Goal: Task Accomplishment & Management: Complete application form

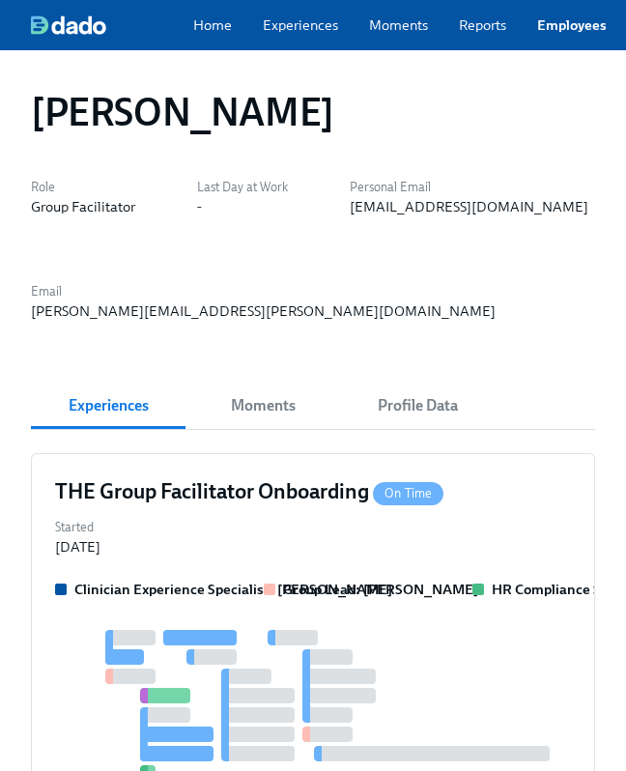
scroll to position [306, 0]
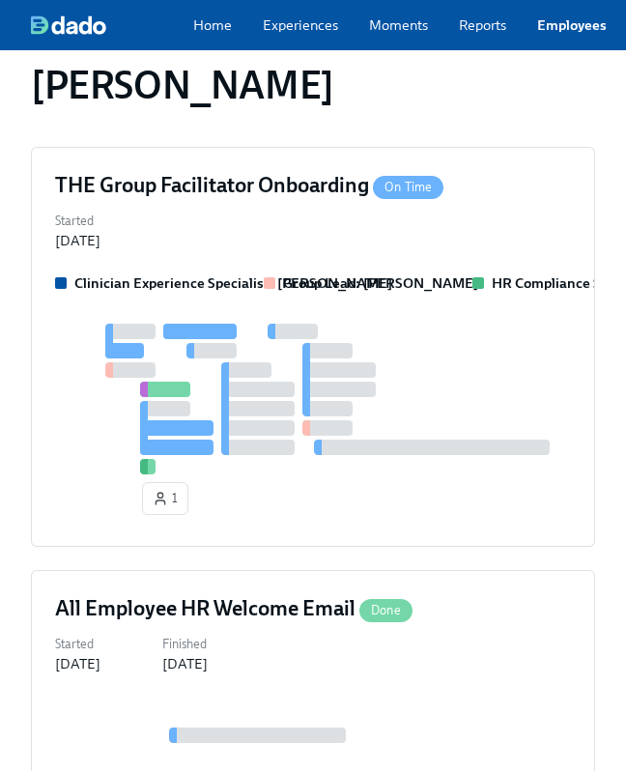
click at [590, 35] on link "Employees" at bounding box center [572, 24] width 70 height 19
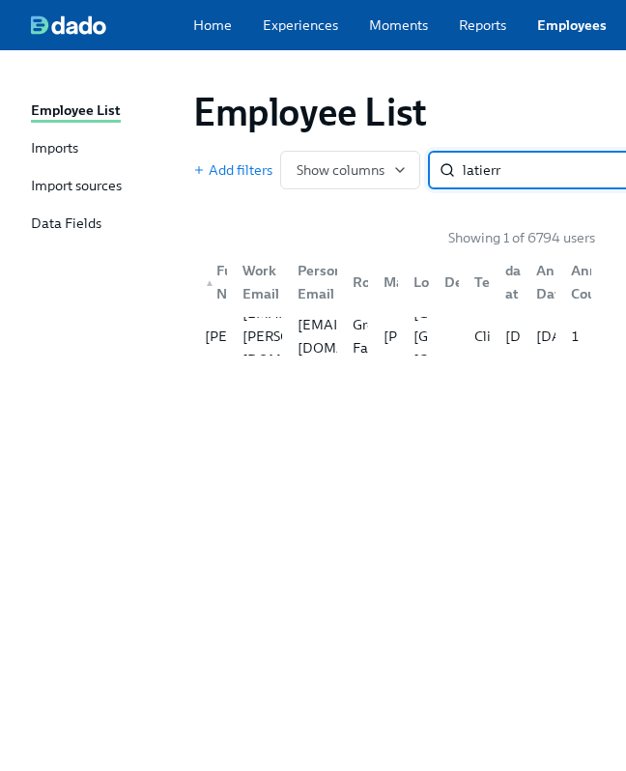
type input "latierr"
click at [368, 323] on div "Latierra Harris latierra.harris@charliehealth.com hlatierra@gmail.com Group Fac…" at bounding box center [394, 336] width 402 height 54
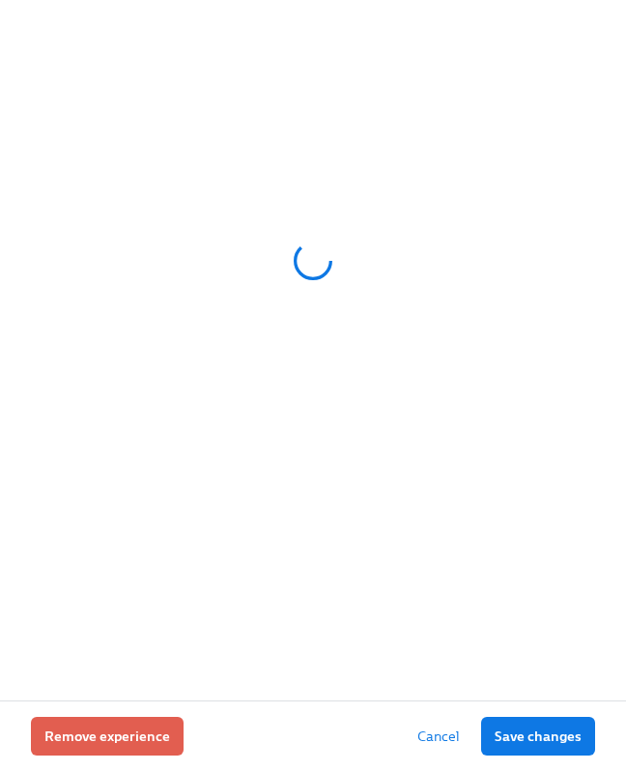
scroll to position [429, 0]
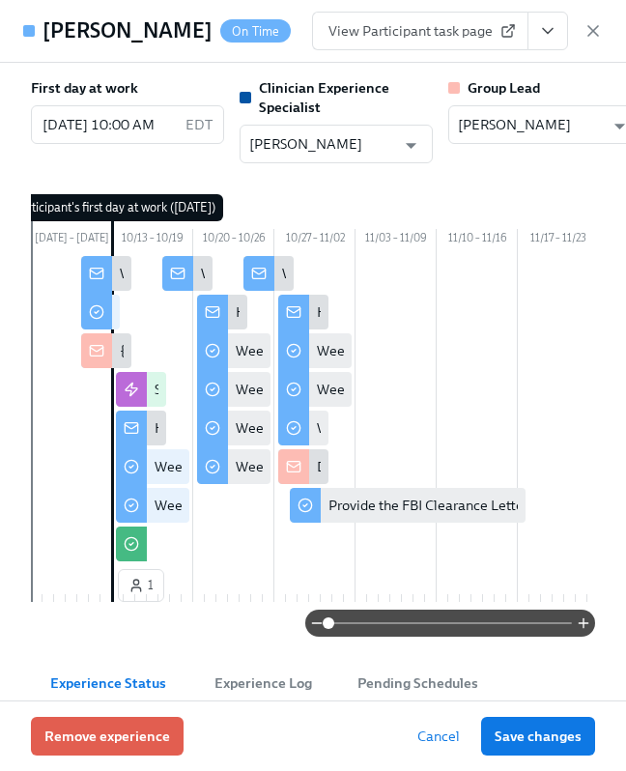
click at [561, 36] on button "View task page" at bounding box center [547, 31] width 41 height 39
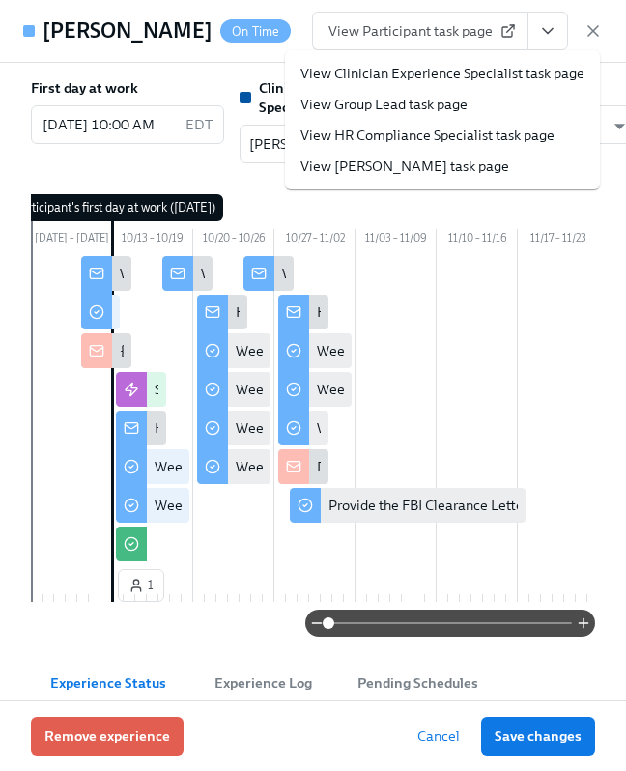
click at [482, 141] on link "View HR Compliance Specialist task page" at bounding box center [427, 135] width 254 height 19
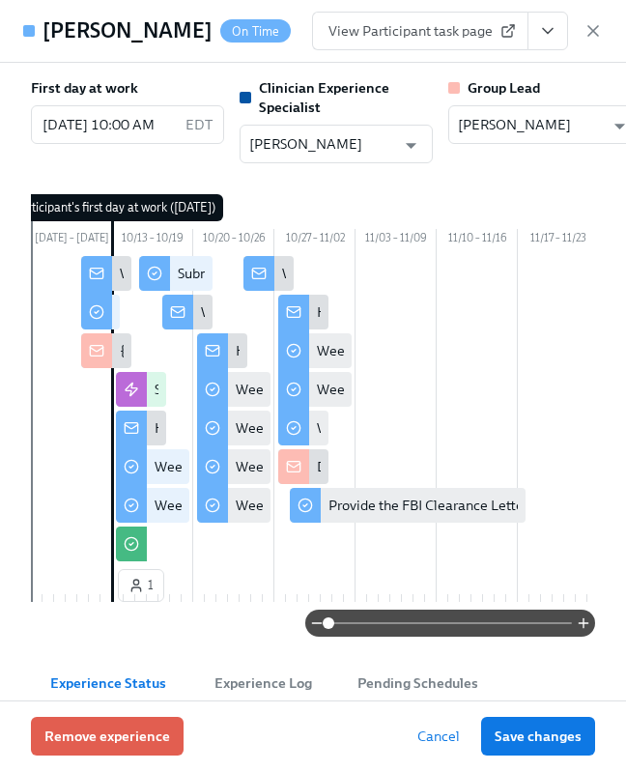
click at [602, 33] on icon "button" at bounding box center [592, 30] width 19 height 19
click at [605, 27] on link "Employees" at bounding box center [572, 24] width 70 height 19
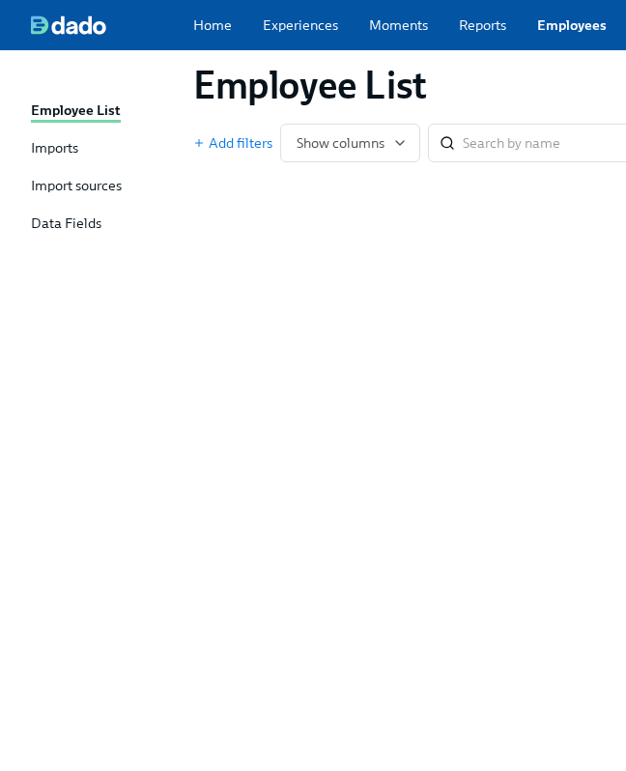
click at [586, 29] on link "Employees" at bounding box center [572, 24] width 70 height 19
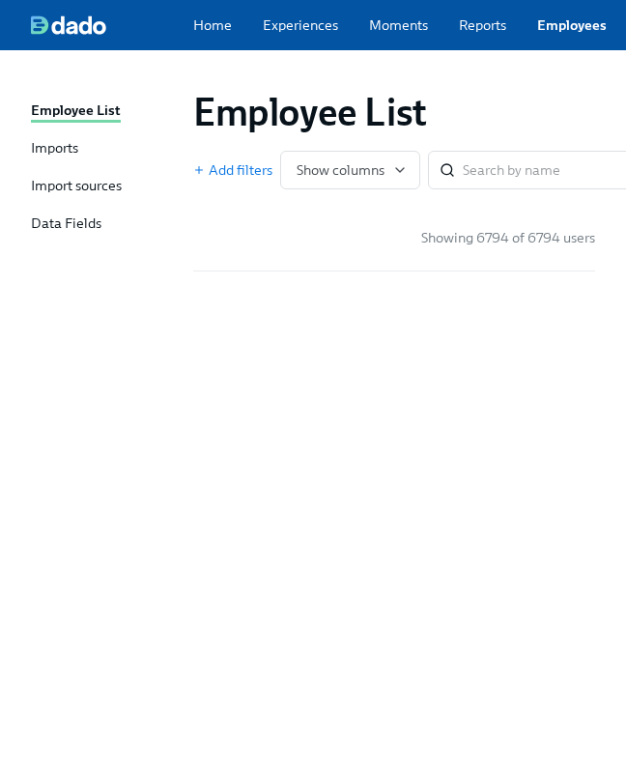
click at [553, 30] on link "Employees" at bounding box center [572, 24] width 70 height 19
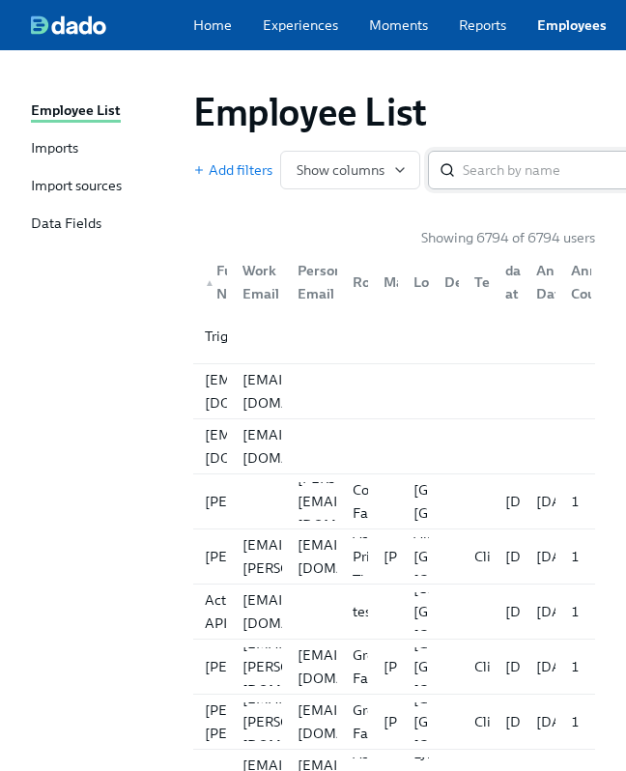
click at [520, 172] on input "search" at bounding box center [590, 170] width 255 height 39
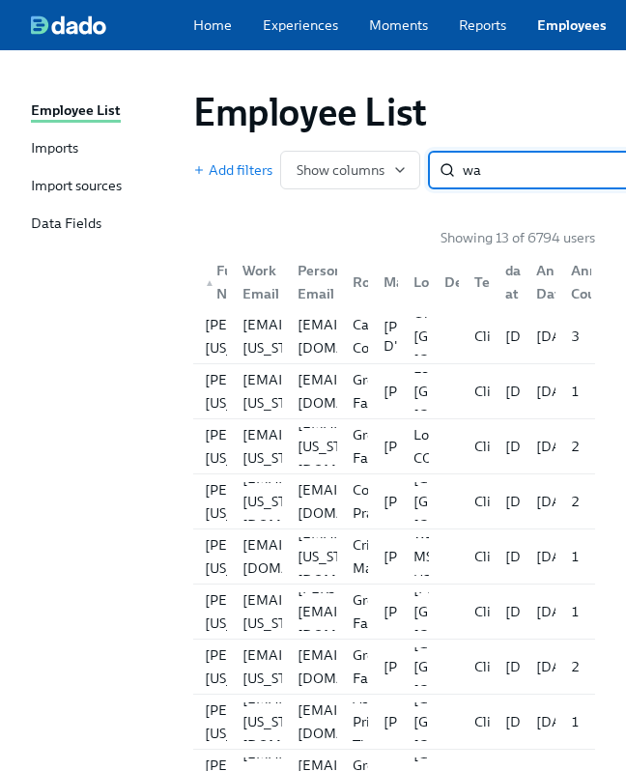
type input "w"
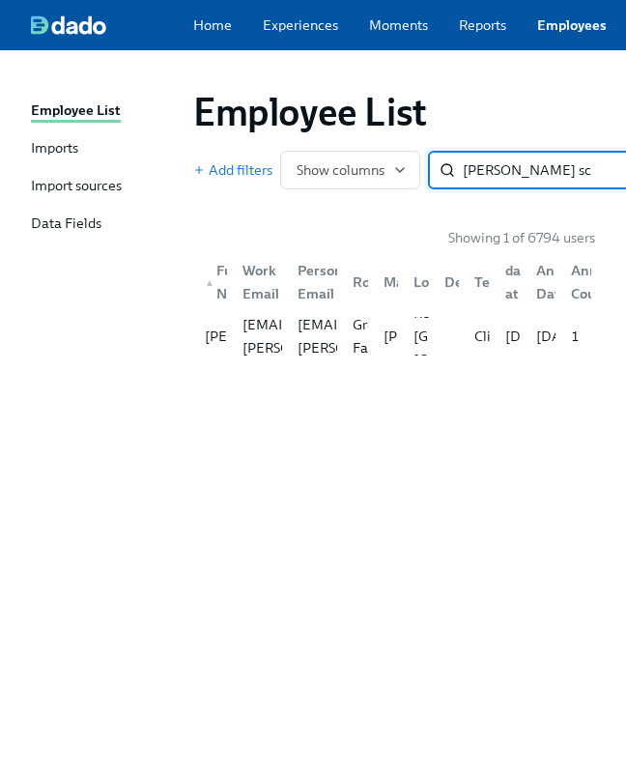
type input "madeline sch"
click at [426, 337] on div "Renton WA US" at bounding box center [484, 336] width 157 height 70
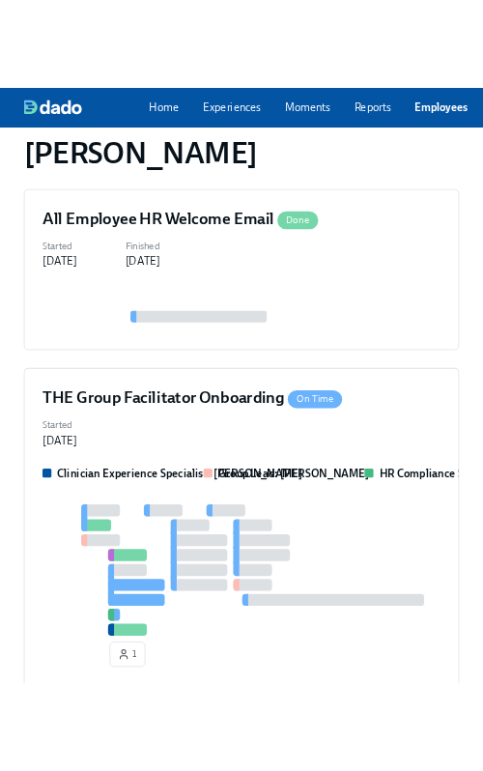
scroll to position [1015, 0]
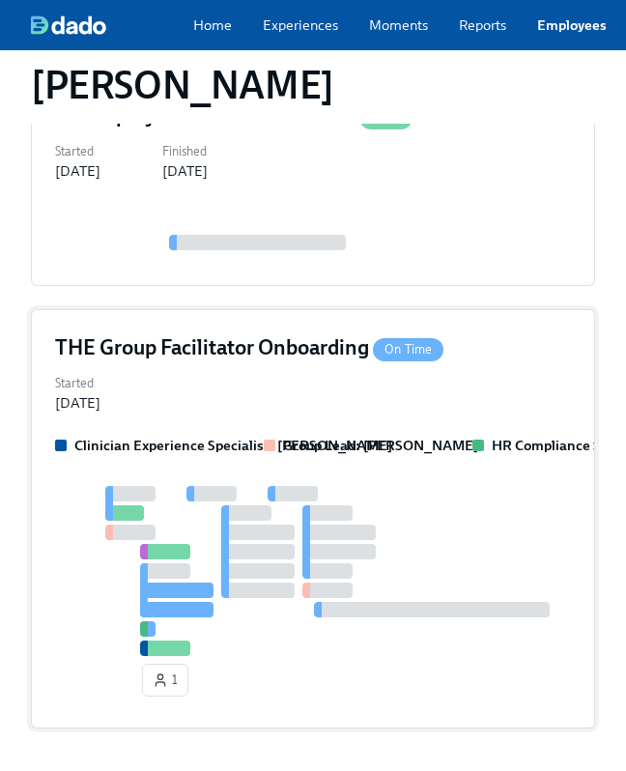
click at [352, 370] on div "Started Oct 09, 2025" at bounding box center [313, 391] width 516 height 42
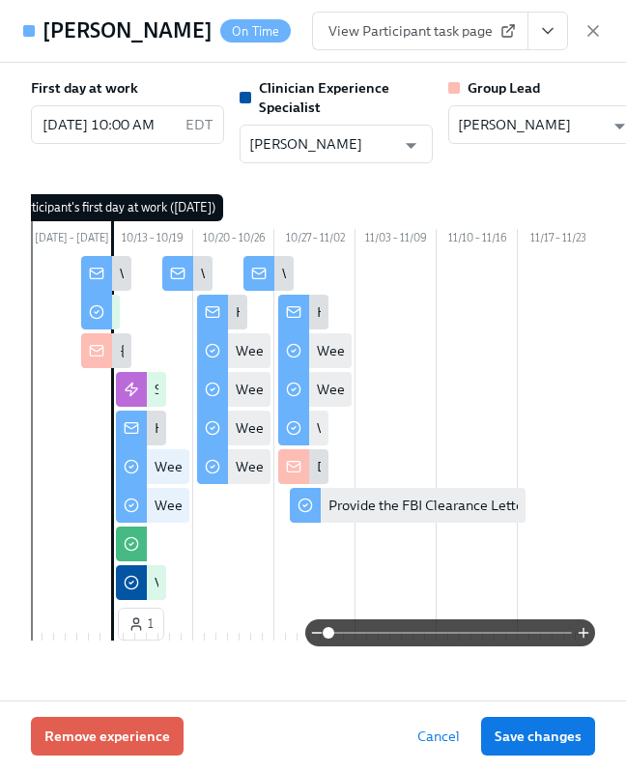
click at [544, 42] on button "View task page" at bounding box center [547, 31] width 41 height 39
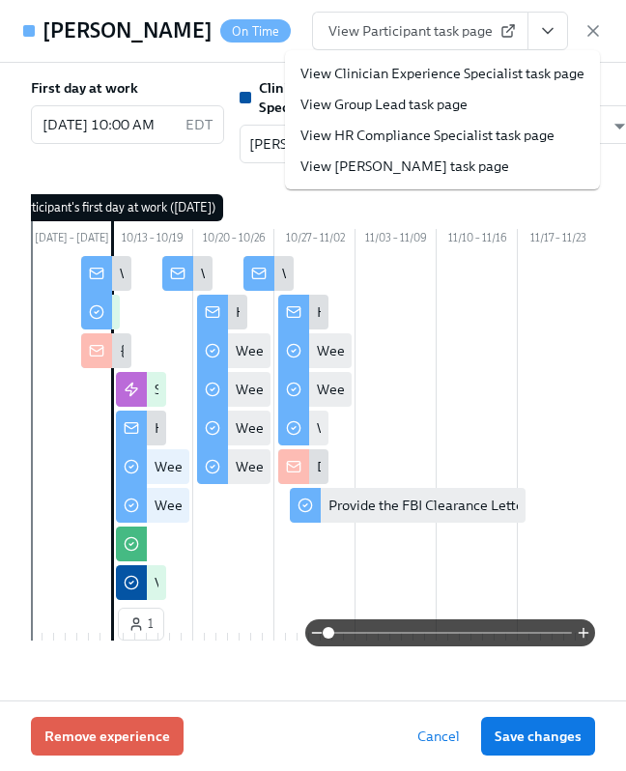
click at [394, 137] on link "View HR Compliance Specialist task page" at bounding box center [427, 135] width 254 height 19
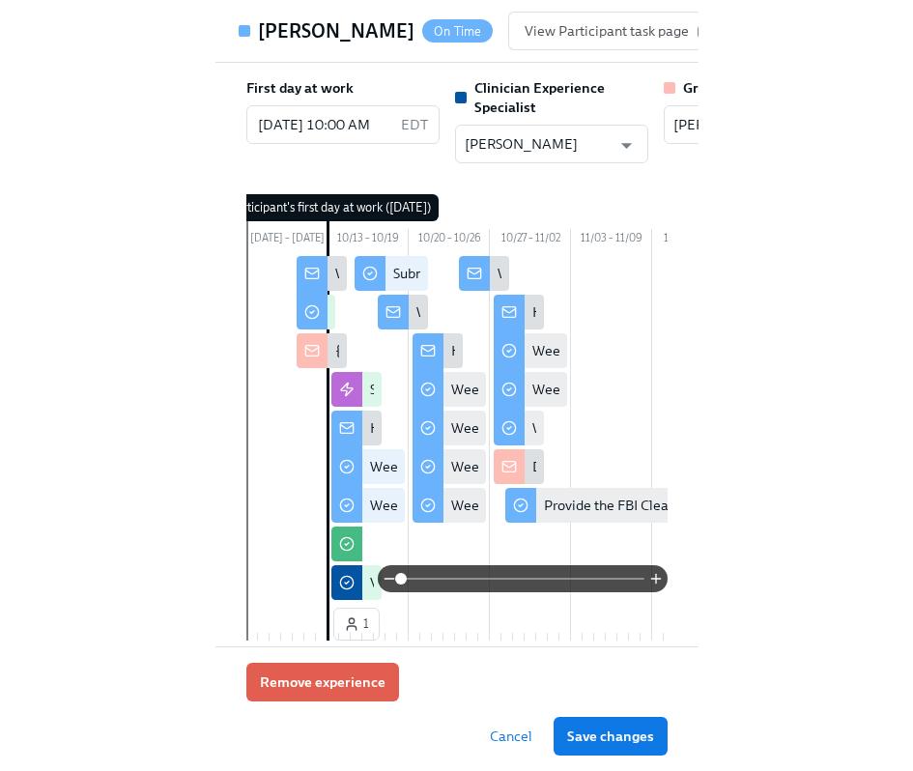
scroll to position [903, 0]
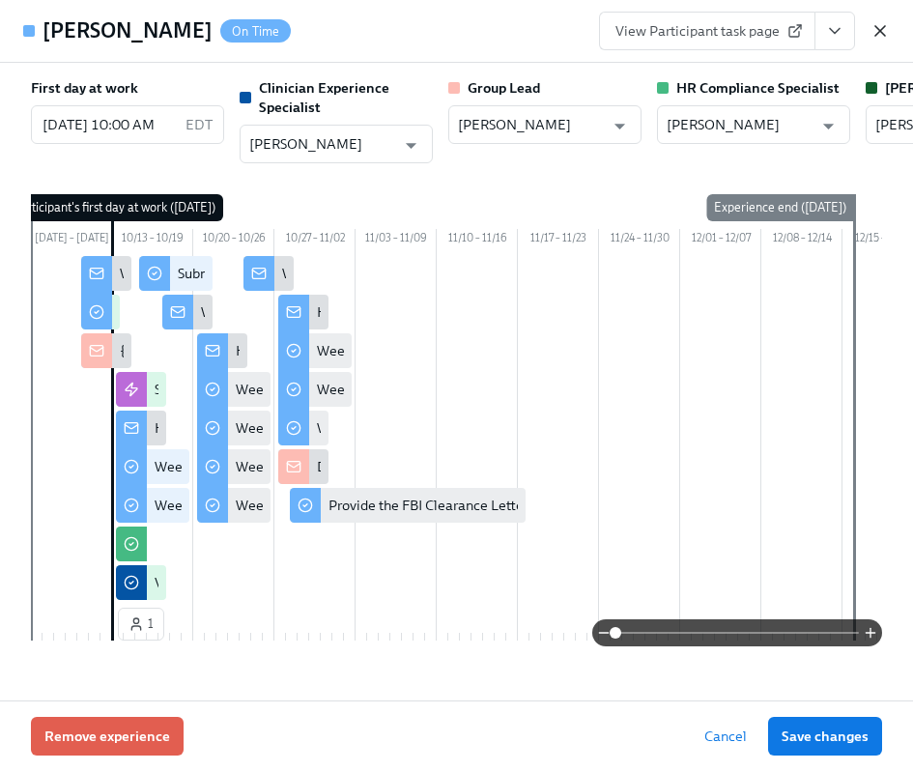
click at [625, 27] on icon "button" at bounding box center [879, 30] width 19 height 19
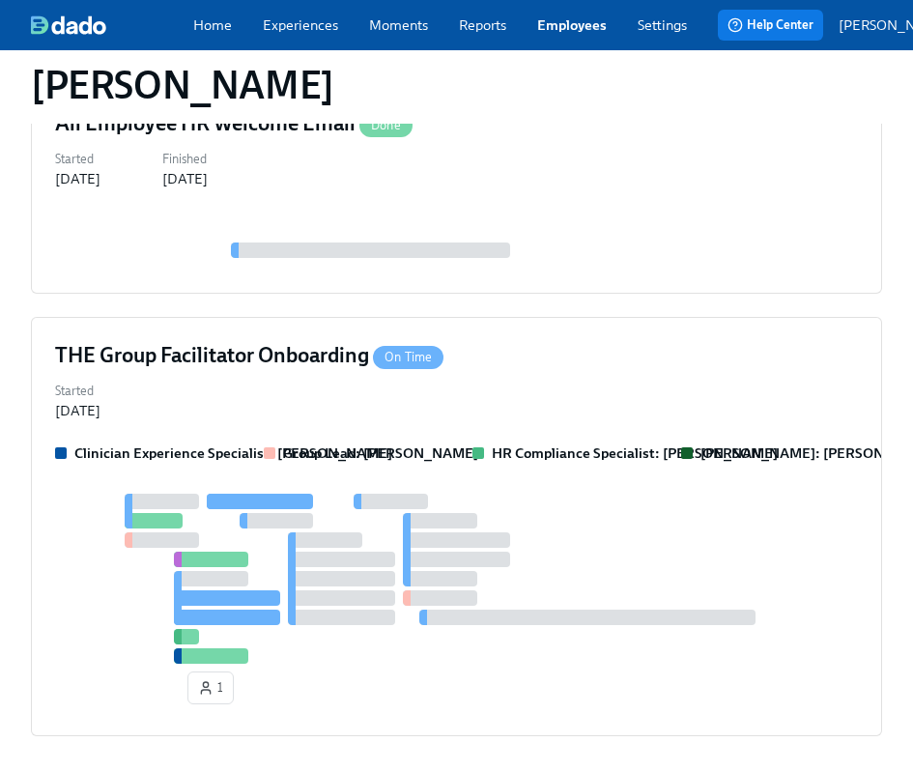
click at [524, 32] on div "Home Experiences Moments Reports Employees Settings Review us on G2" at bounding box center [455, 24] width 524 height 19
click at [560, 32] on link "Employees" at bounding box center [572, 24] width 70 height 19
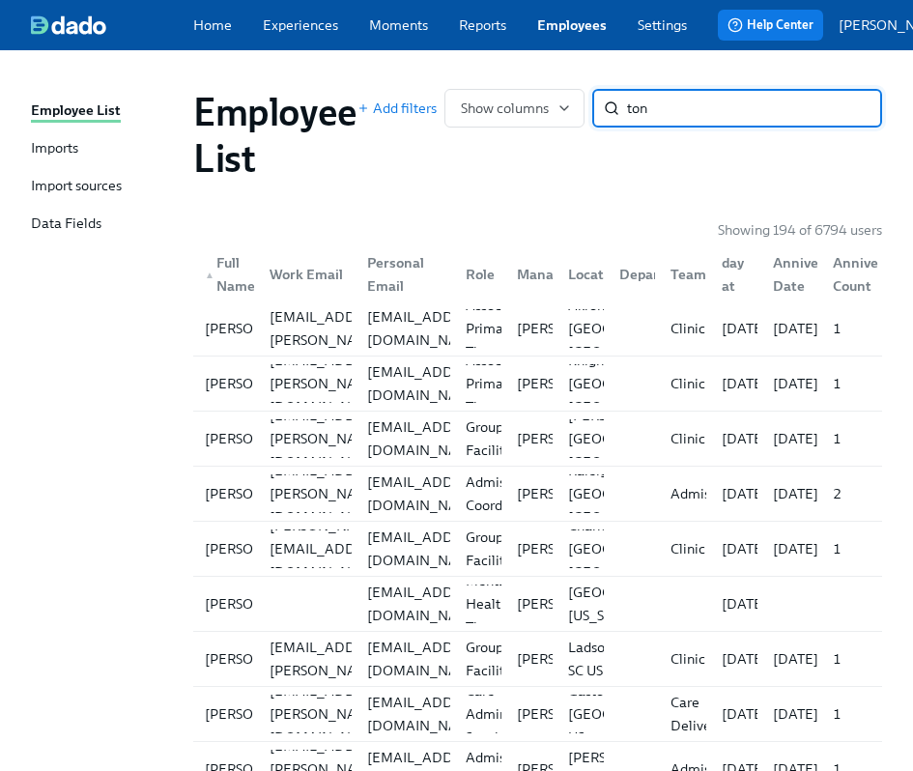
type input "tonj"
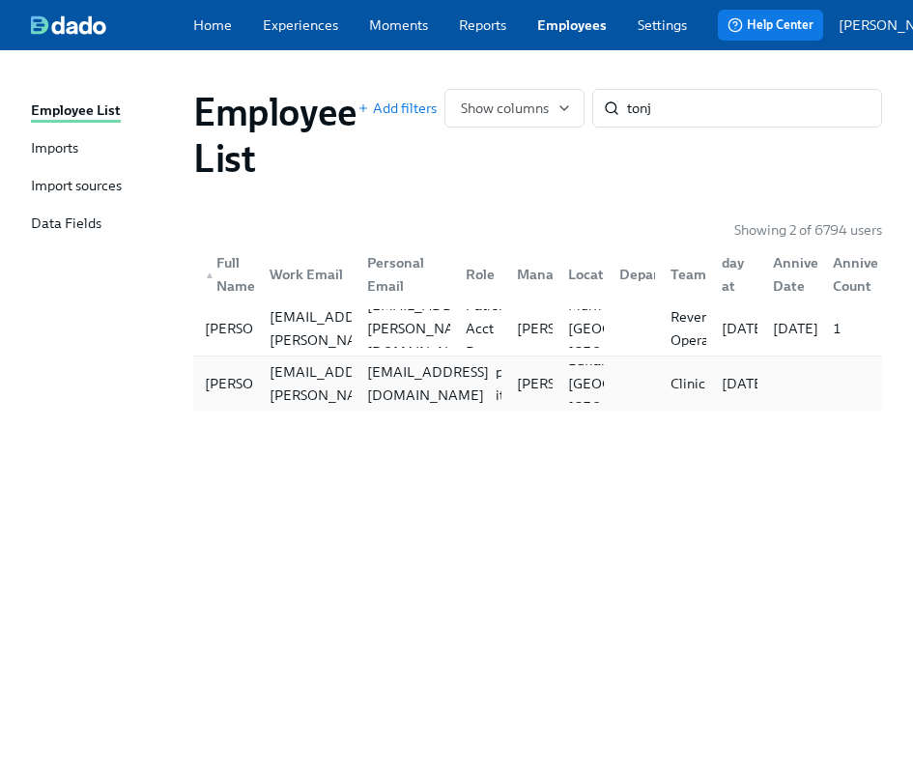
click at [438, 406] on div "tonjarenee@gmail.com" at bounding box center [427, 383] width 137 height 46
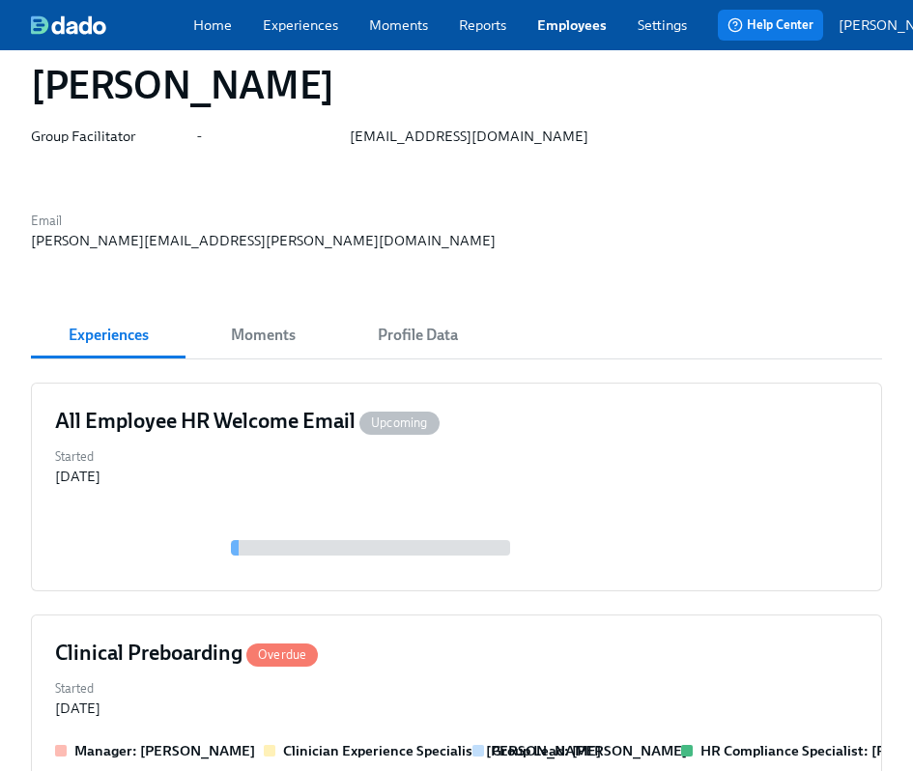
scroll to position [71, 0]
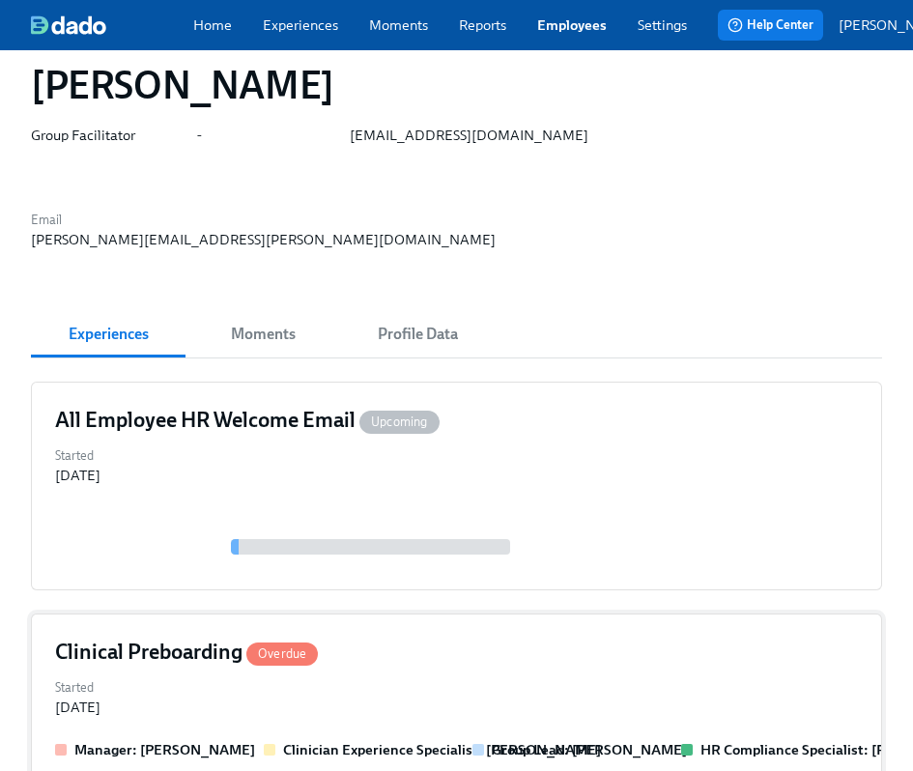
click at [390, 674] on div "Started Sep 30, 2025" at bounding box center [456, 695] width 803 height 42
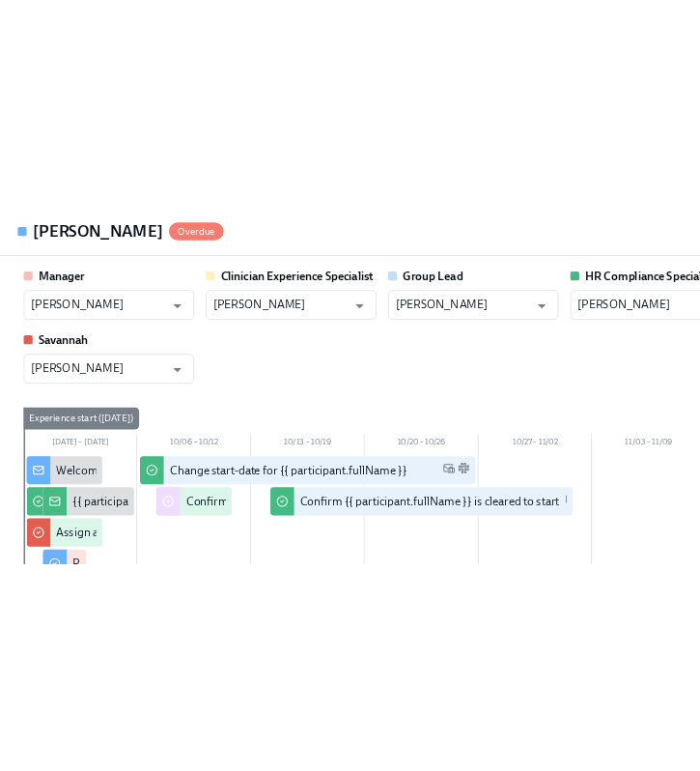
scroll to position [0, 0]
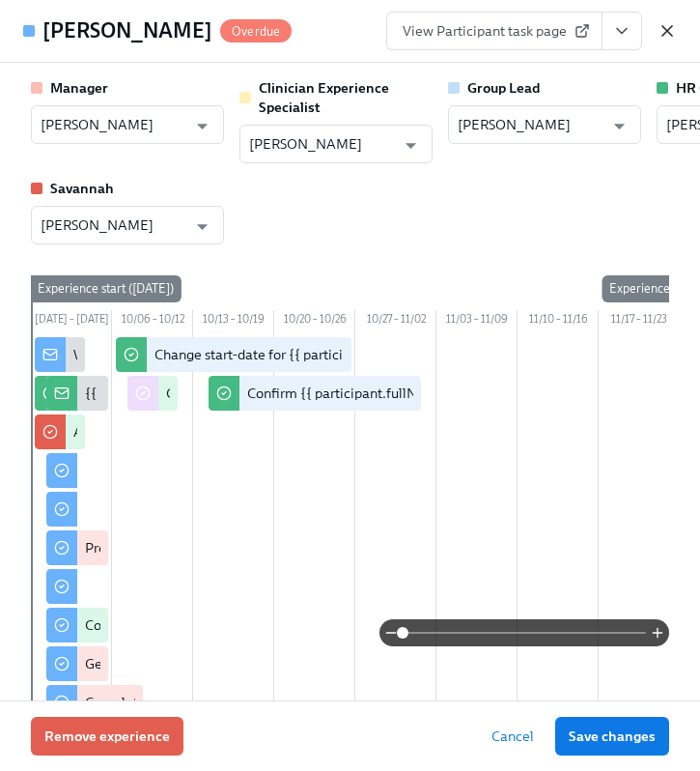
click at [625, 34] on icon "button" at bounding box center [667, 30] width 19 height 19
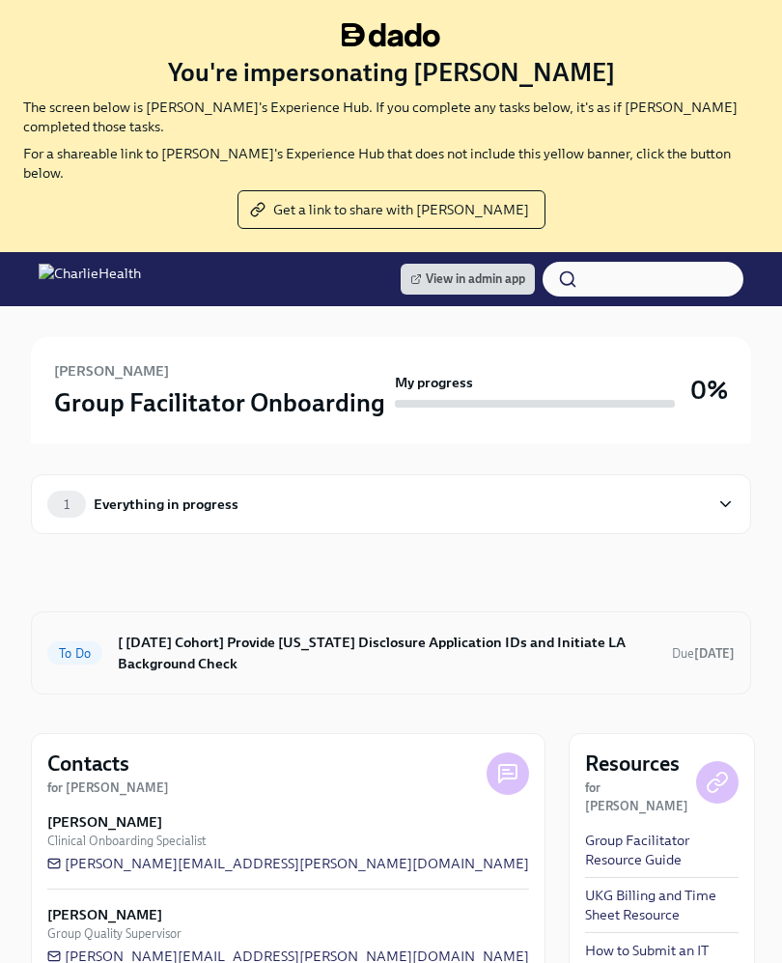
scroll to position [8, 0]
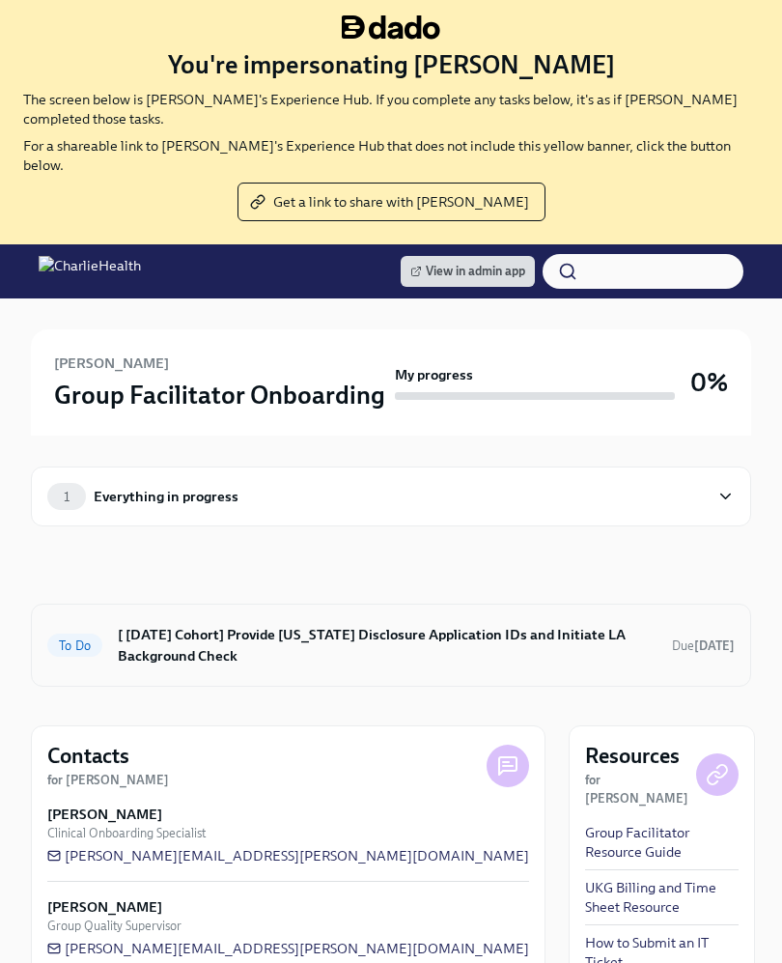
click at [337, 624] on h6 "[ Oct 13th Cohort] Provide Utah Disclosure Application IDs and Initiate LA Back…" at bounding box center [387, 645] width 539 height 42
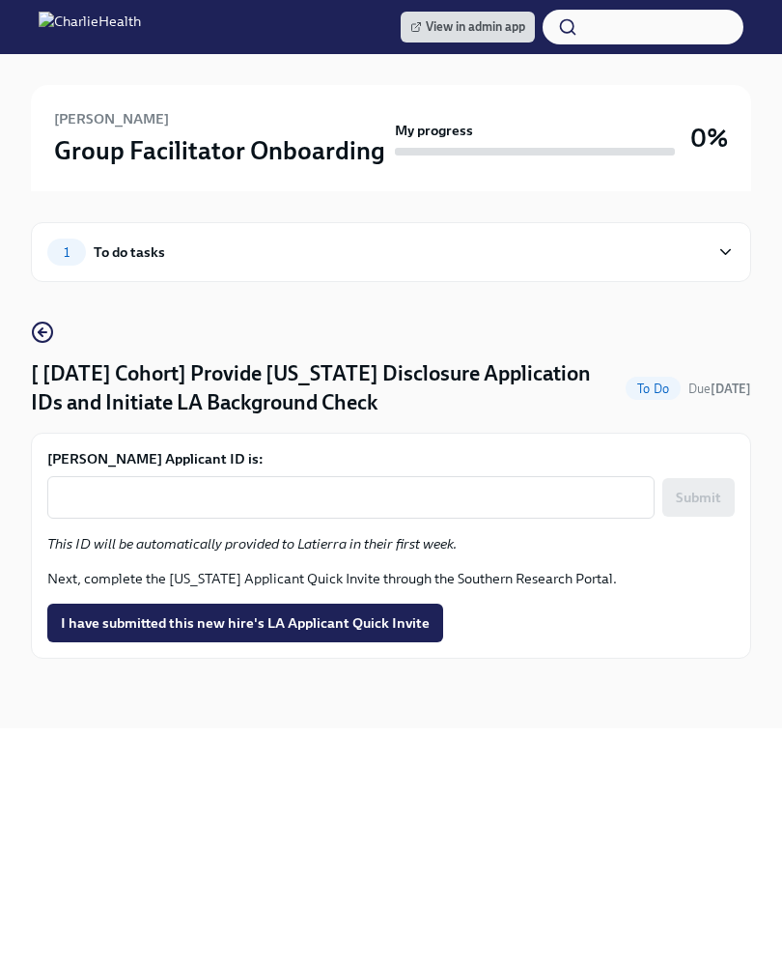
click at [231, 472] on form "Latierra Harris's Applicant ID is: x ​ Submit" at bounding box center [391, 484] width 688 height 70
click at [231, 493] on textarea "Latierra Harris's Applicant ID is:" at bounding box center [351, 497] width 584 height 23
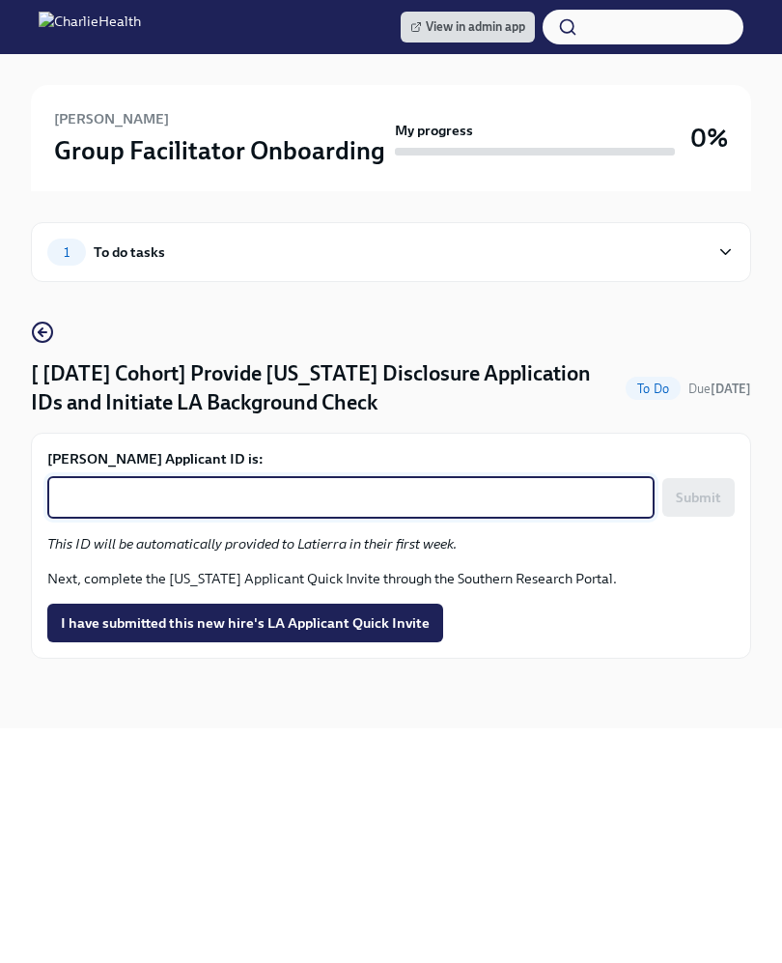
paste textarea "1258270"
type textarea "1258270"
click at [687, 515] on button "Submit" at bounding box center [699, 497] width 72 height 39
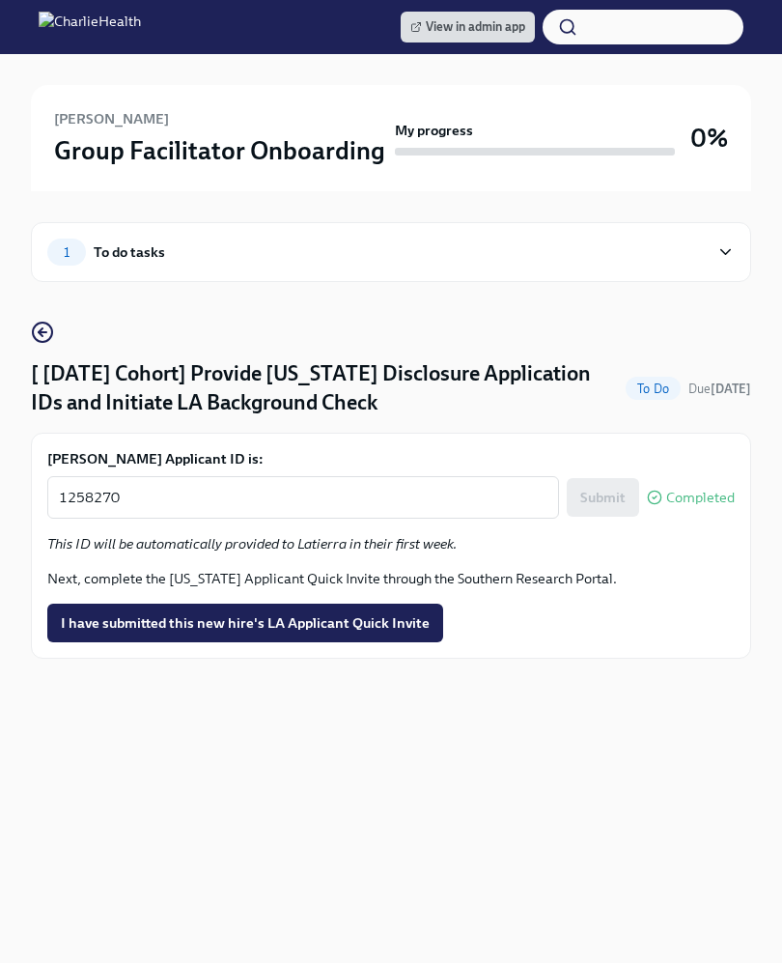
click at [417, 713] on div "1 To do tasks [ Oct 13th Cohort] Provide Utah Disclosure Application IDs and In…" at bounding box center [391, 459] width 721 height 537
click at [325, 633] on button "I have submitted this new hire's LA Applicant Quick Invite" at bounding box center [245, 623] width 396 height 39
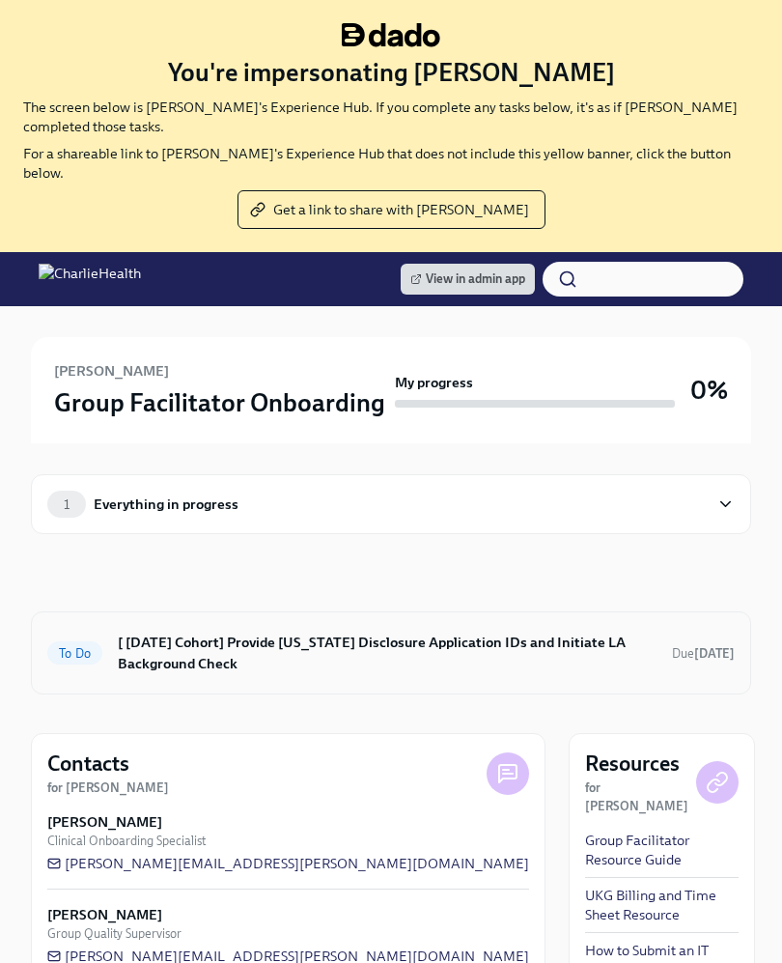
click at [345, 632] on h6 "[ [DATE] Cohort] Provide [US_STATE] Disclosure Application IDs and Initiate LA …" at bounding box center [387, 653] width 539 height 42
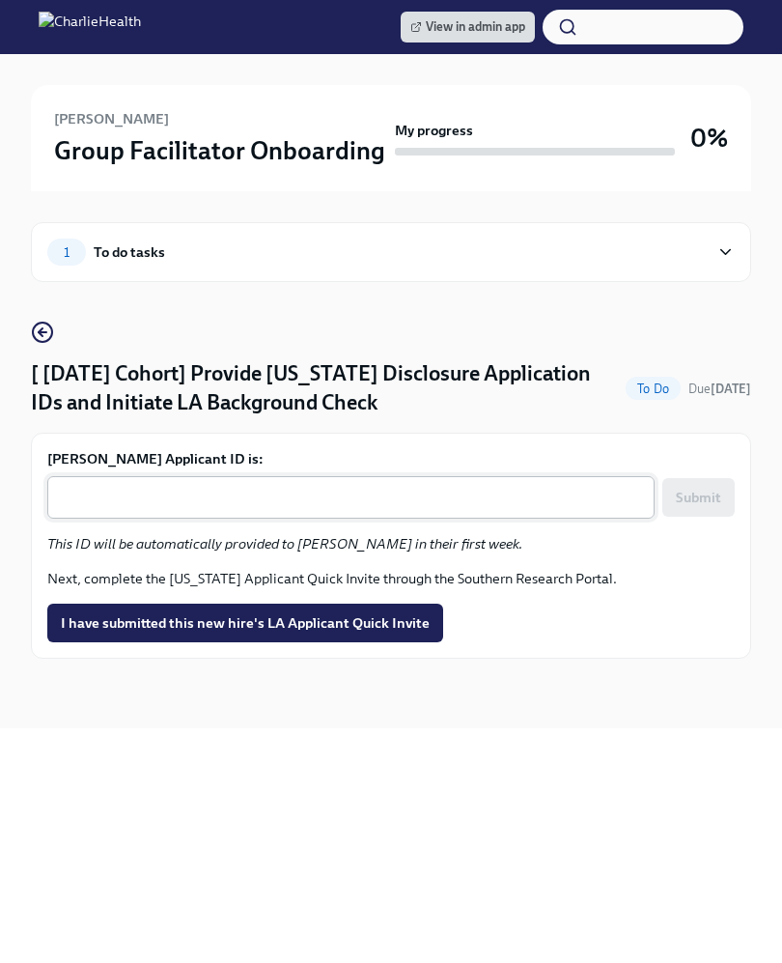
click at [294, 508] on div "x ​" at bounding box center [351, 497] width 608 height 42
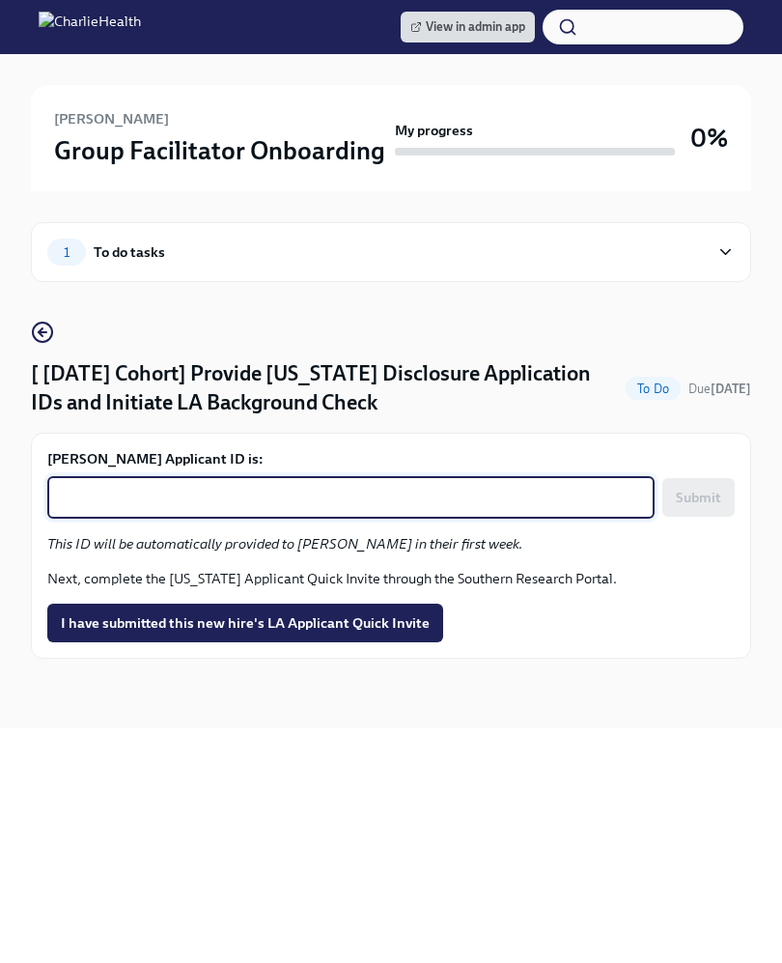
paste textarea "1258285"
type textarea "1258285"
click at [243, 620] on span "I have submitted this new hire's LA Applicant Quick Invite" at bounding box center [245, 622] width 369 height 19
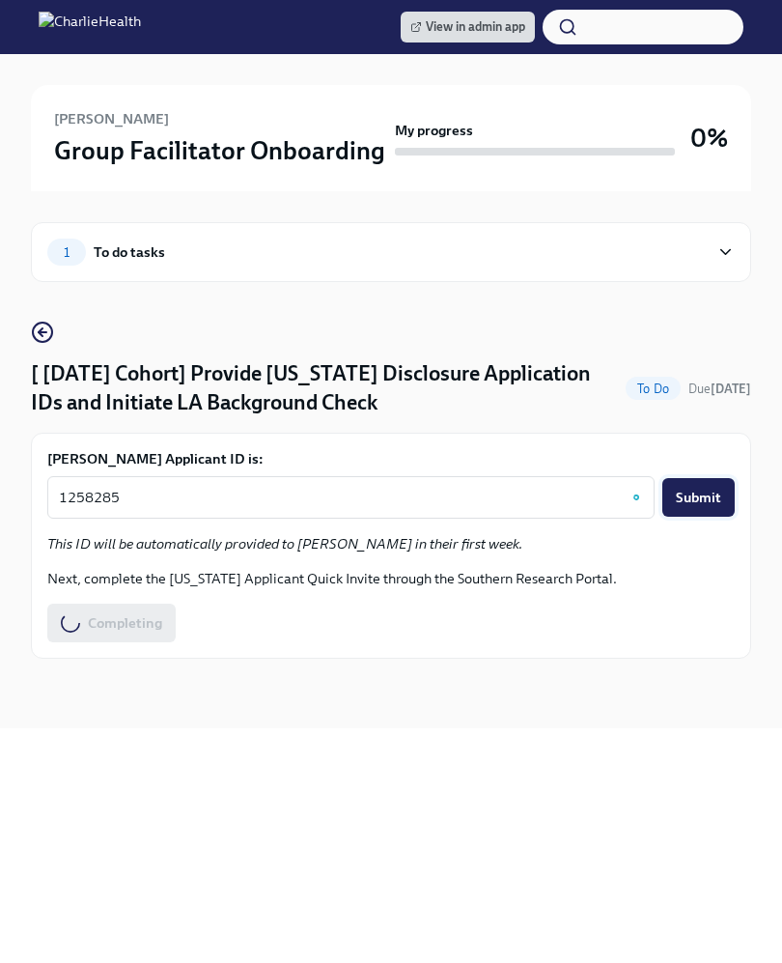
click at [706, 499] on span "Submit" at bounding box center [698, 497] width 45 height 19
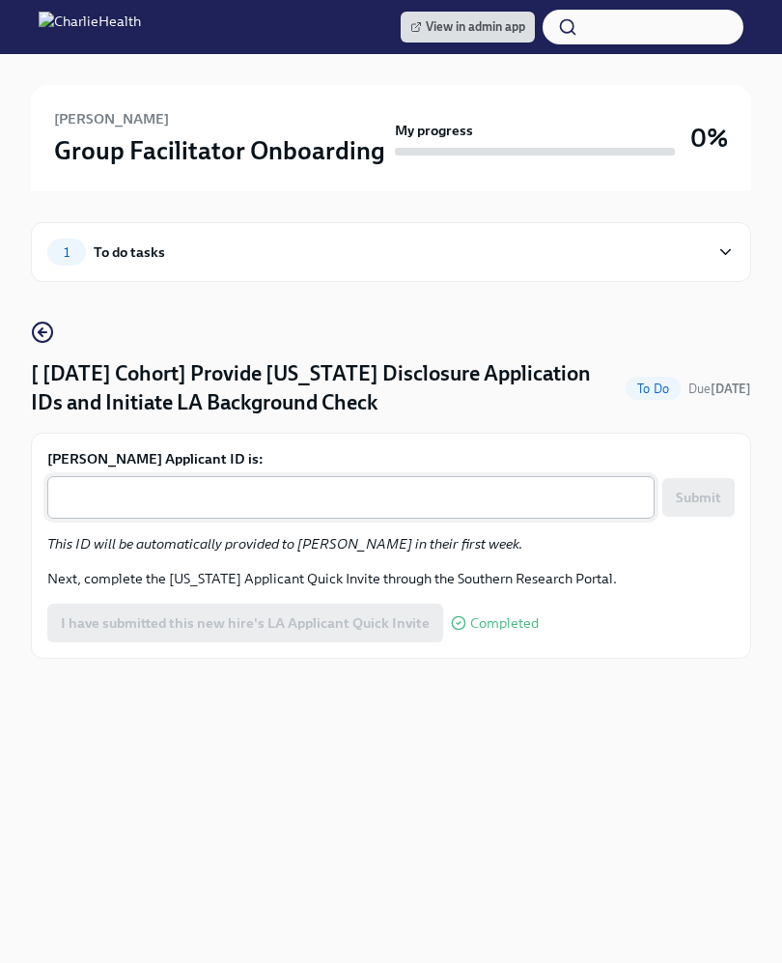
click at [310, 491] on textarea "Madeline Schmitt's Applicant ID is:" at bounding box center [351, 497] width 584 height 23
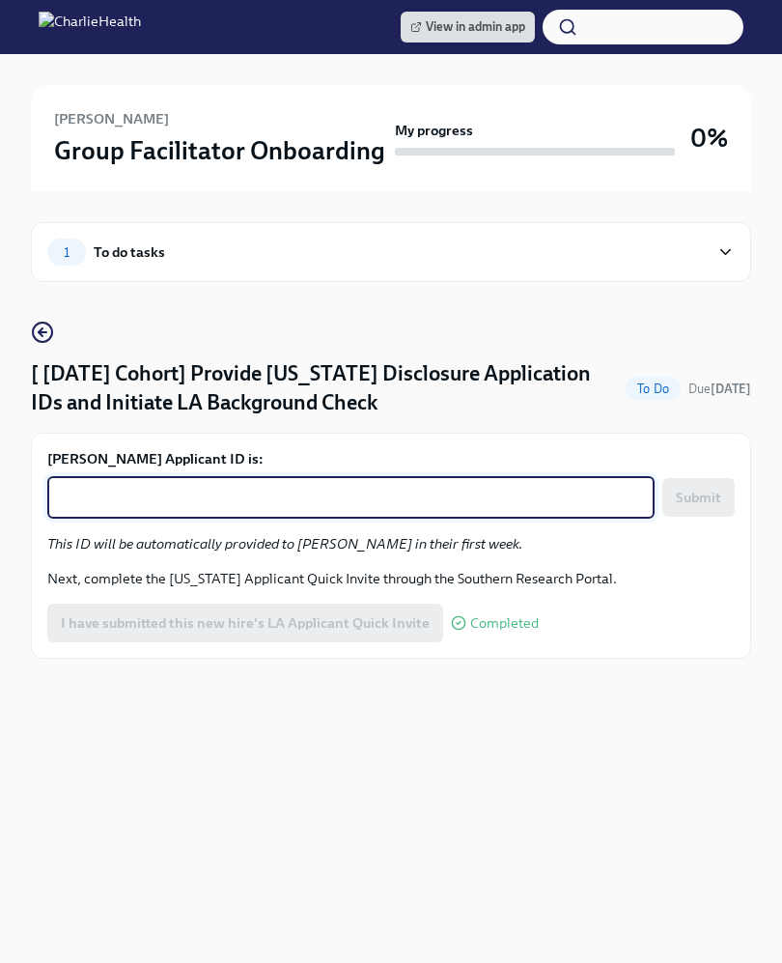
paste textarea "1258285"
type textarea "1258285"
click at [630, 508] on div "1258285 1258285 x ​" at bounding box center [351, 497] width 608 height 42
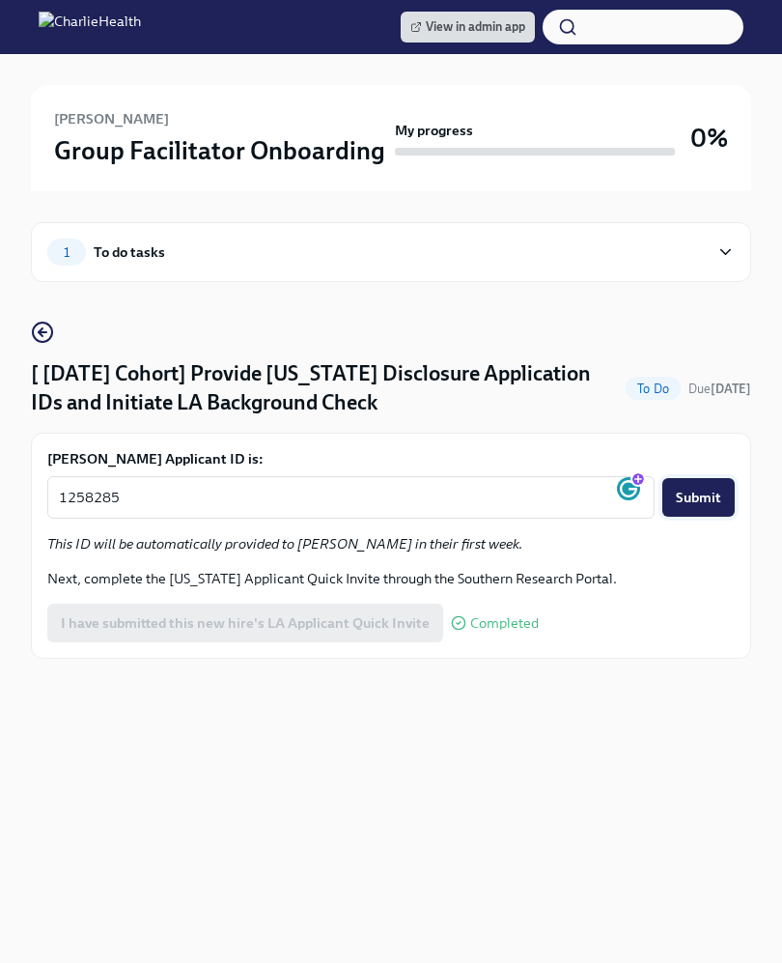
click at [665, 508] on button "Submit" at bounding box center [699, 497] width 72 height 39
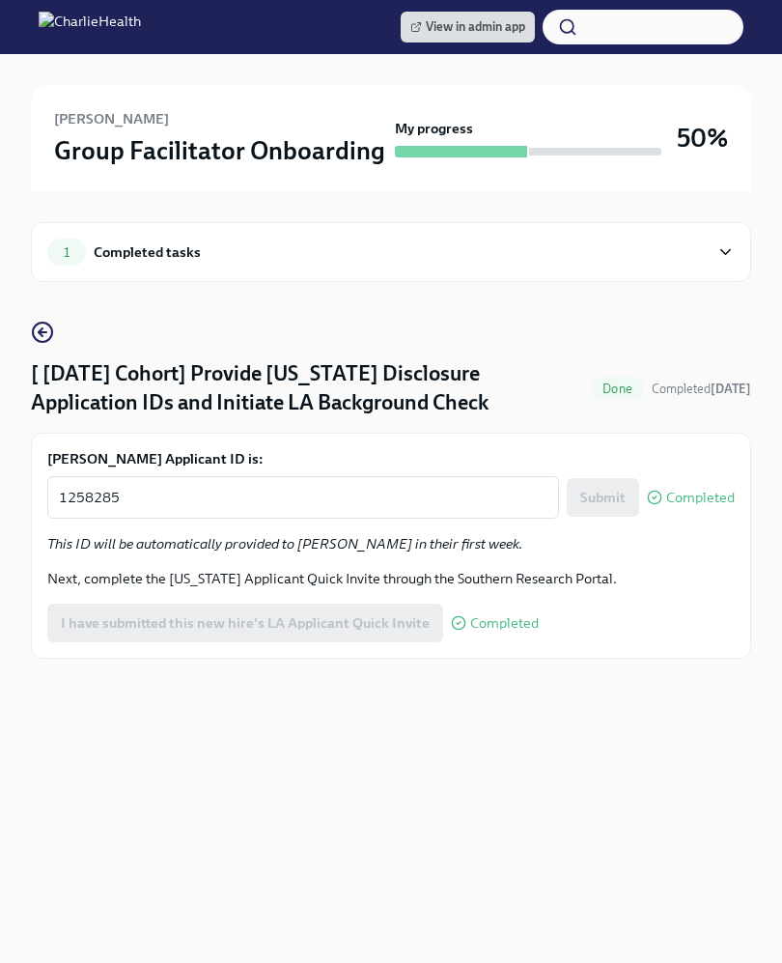
click at [234, 769] on div "View in admin app Madeline Schmitt Group Facilitator Onboarding My progress 50%…" at bounding box center [391, 481] width 782 height 963
click at [233, 769] on div "View in admin app Madeline Schmitt Group Facilitator Onboarding My progress 50%…" at bounding box center [391, 481] width 782 height 963
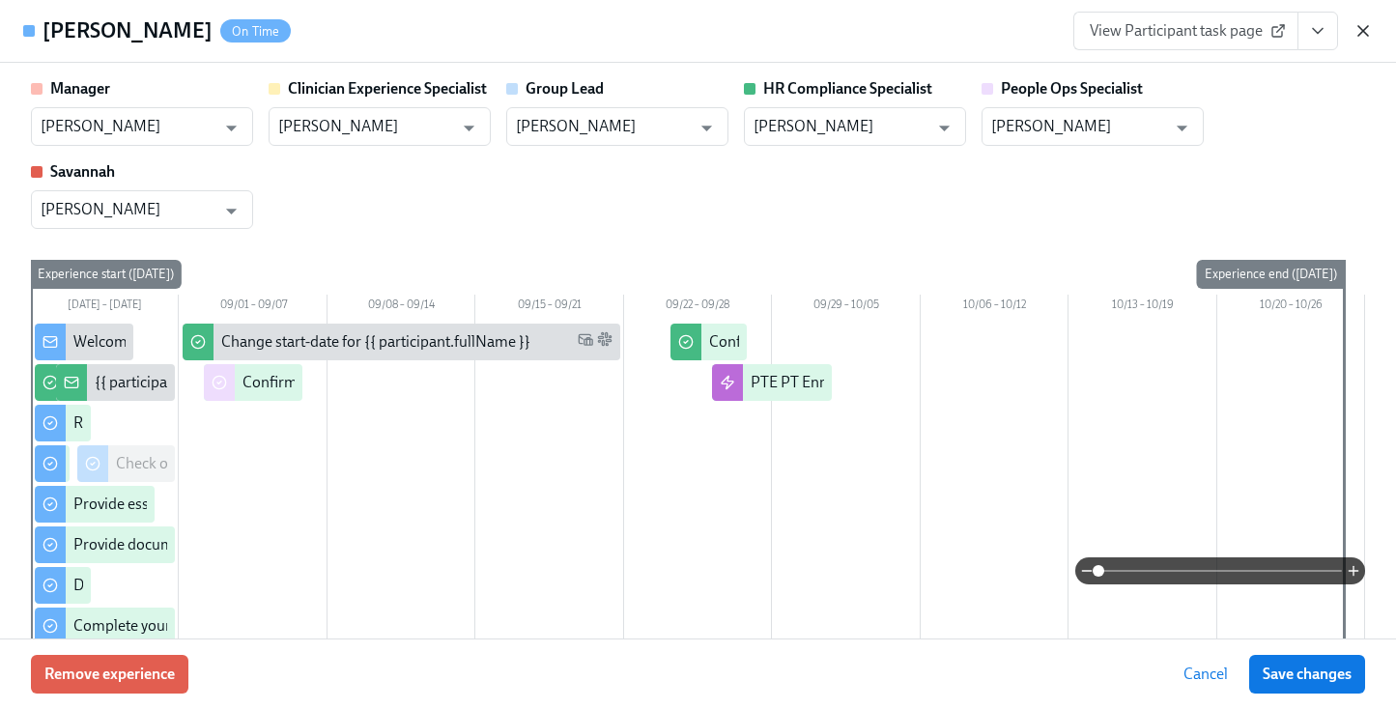
scroll to position [752, 0]
click at [1365, 22] on icon "button" at bounding box center [1362, 30] width 19 height 19
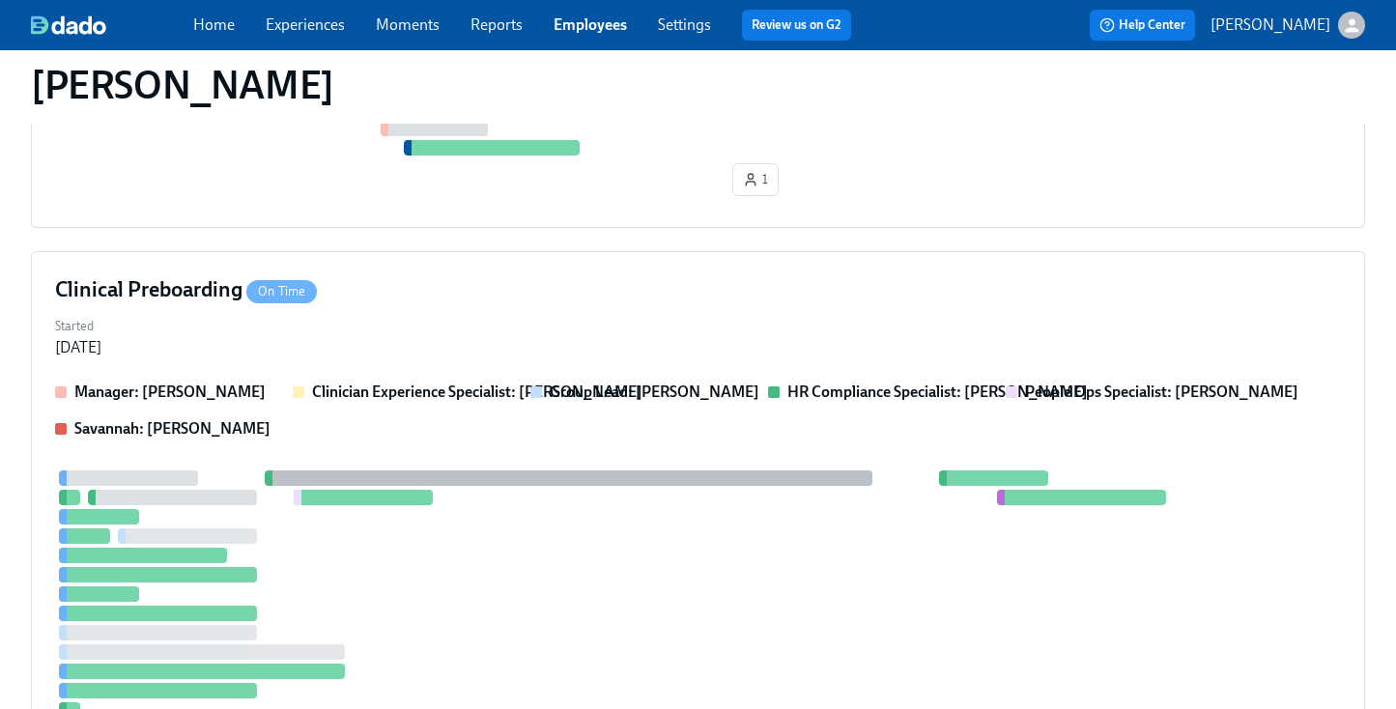
click at [575, 37] on div "Home Experiences Moments Reports Employees Settings Review us on G2" at bounding box center [529, 25] width 673 height 31
click at [601, 22] on link "Employees" at bounding box center [589, 24] width 73 height 18
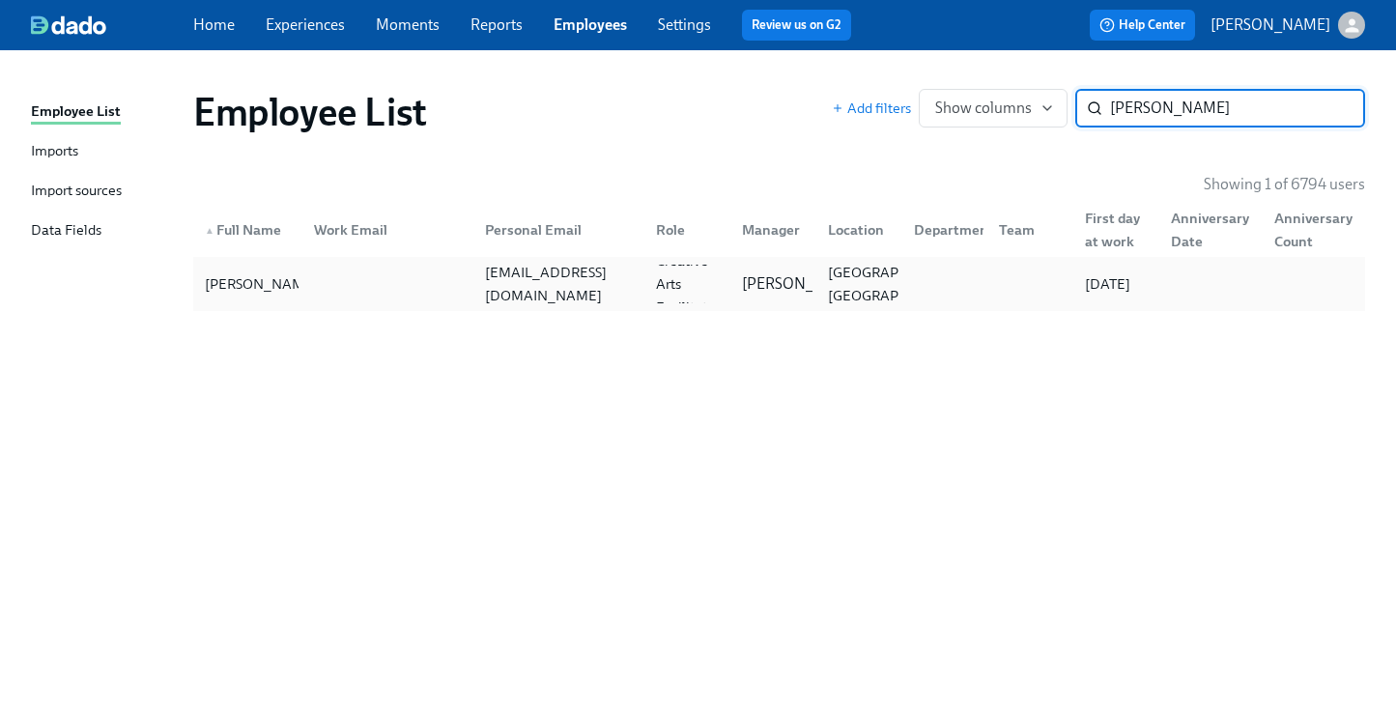
type input "sarah russo"
click at [273, 262] on div "Sarah Russo earth.rabbit.healing@gmail.com Creative Arts Facilitator Priscilla …" at bounding box center [779, 284] width 1172 height 54
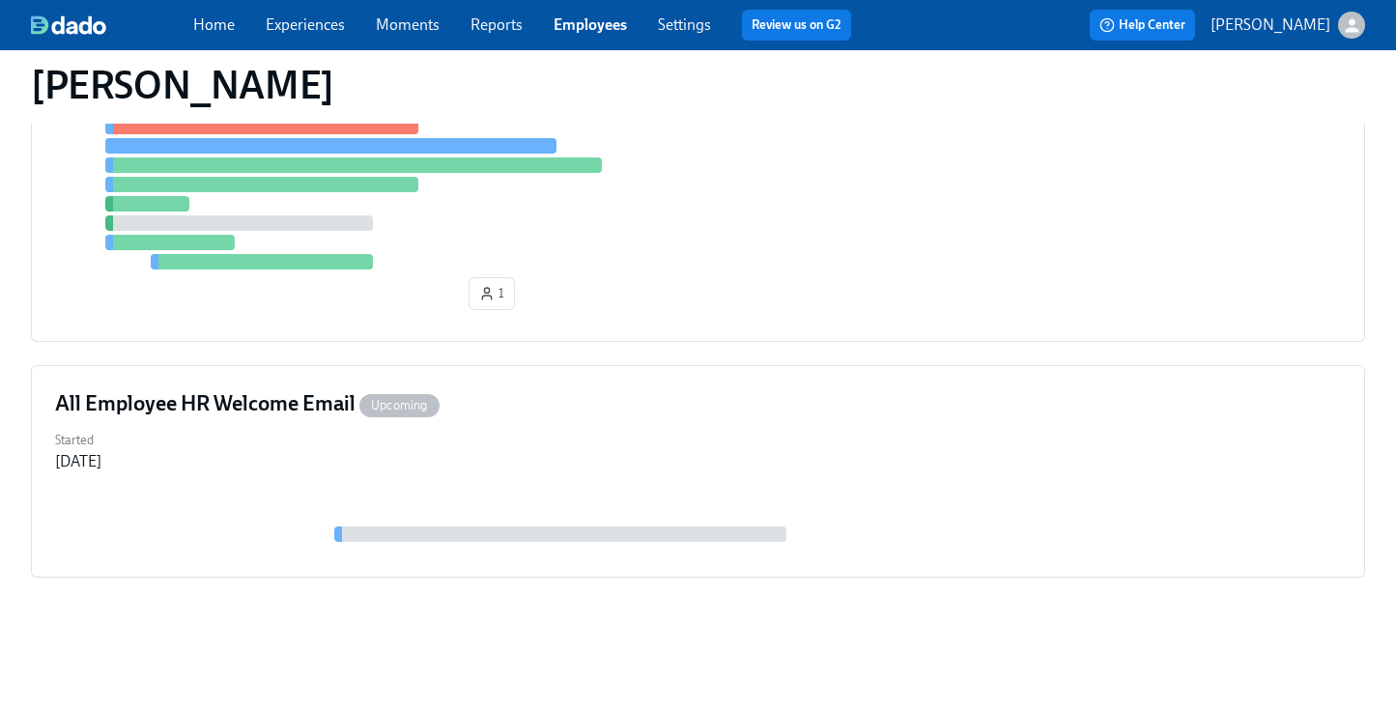
scroll to position [145, 0]
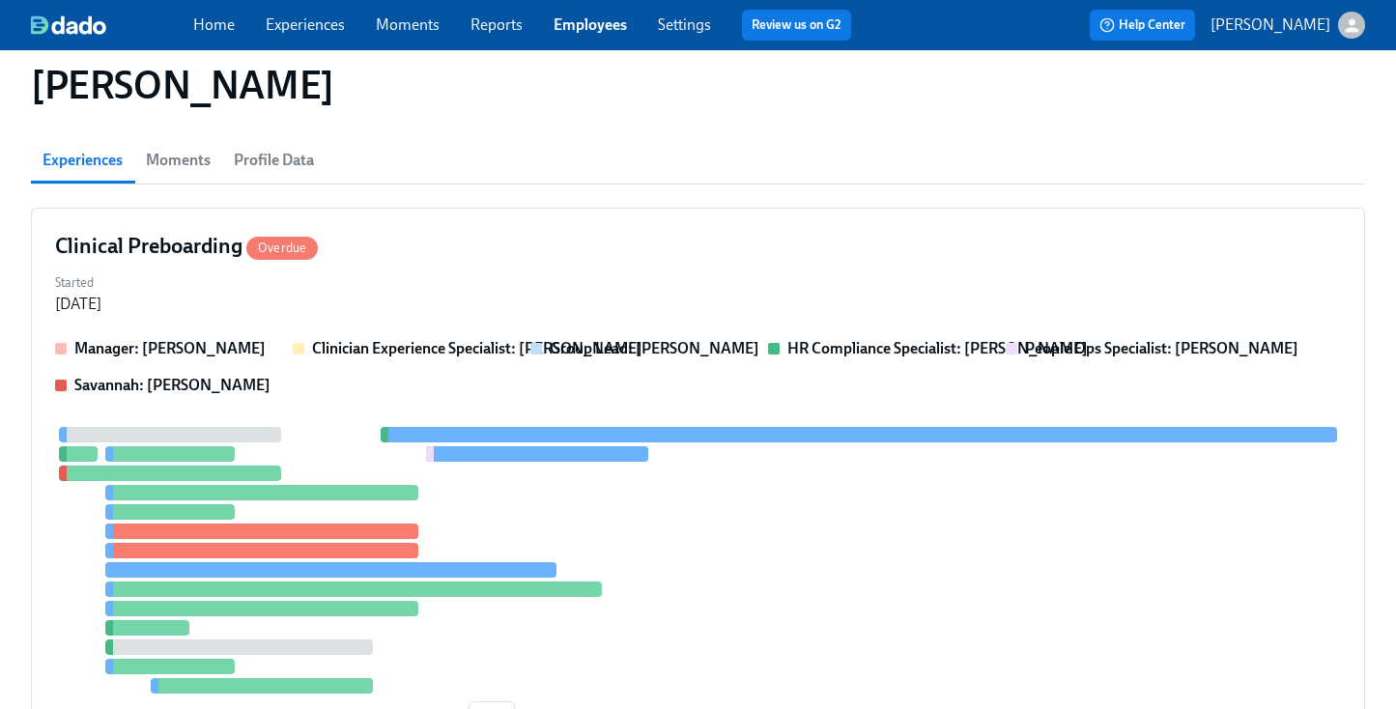
click at [799, 332] on div "Clinical Preboarding Overdue Started Oct 06, 2025 Manager: Priscilla Cerdas Cli…" at bounding box center [698, 487] width 1334 height 558
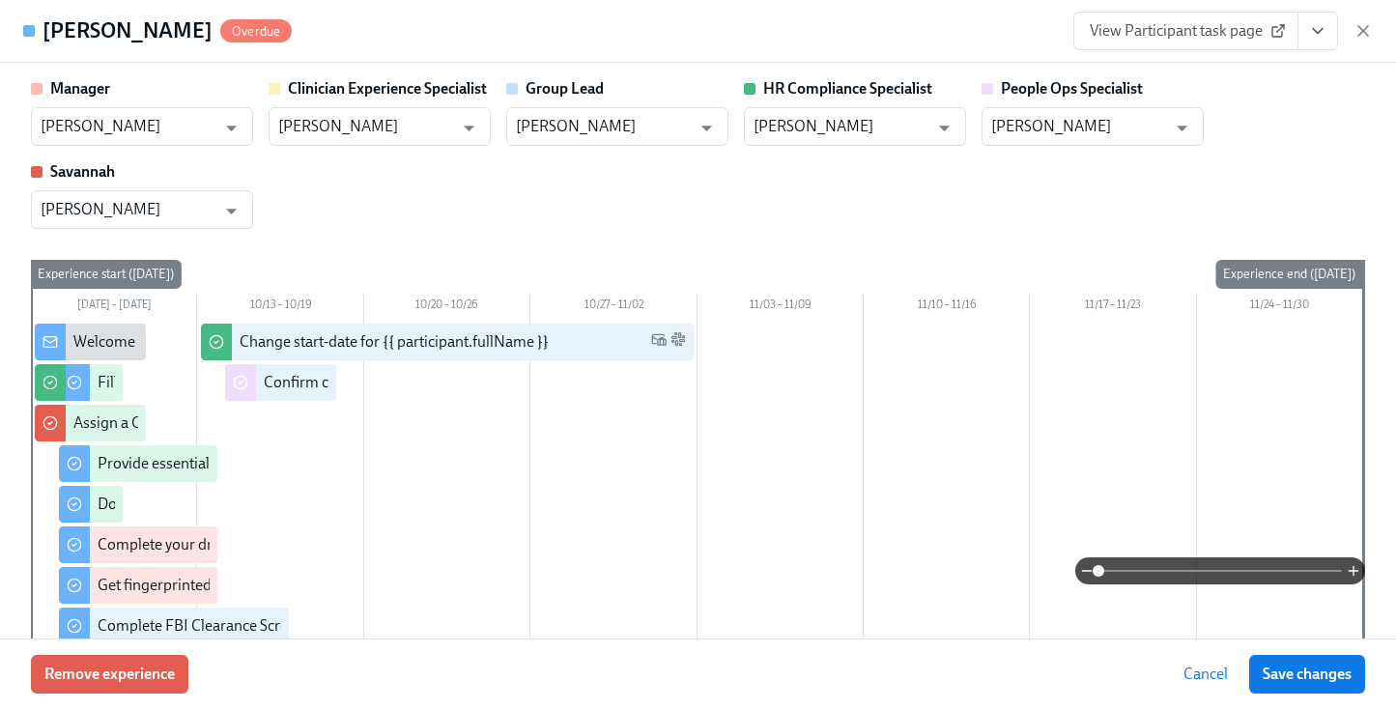
click at [844, 212] on div "Manager Priscilla Cerdas ​ Clinician Experience Specialist Lara Babalola ​ Grou…" at bounding box center [698, 153] width 1334 height 151
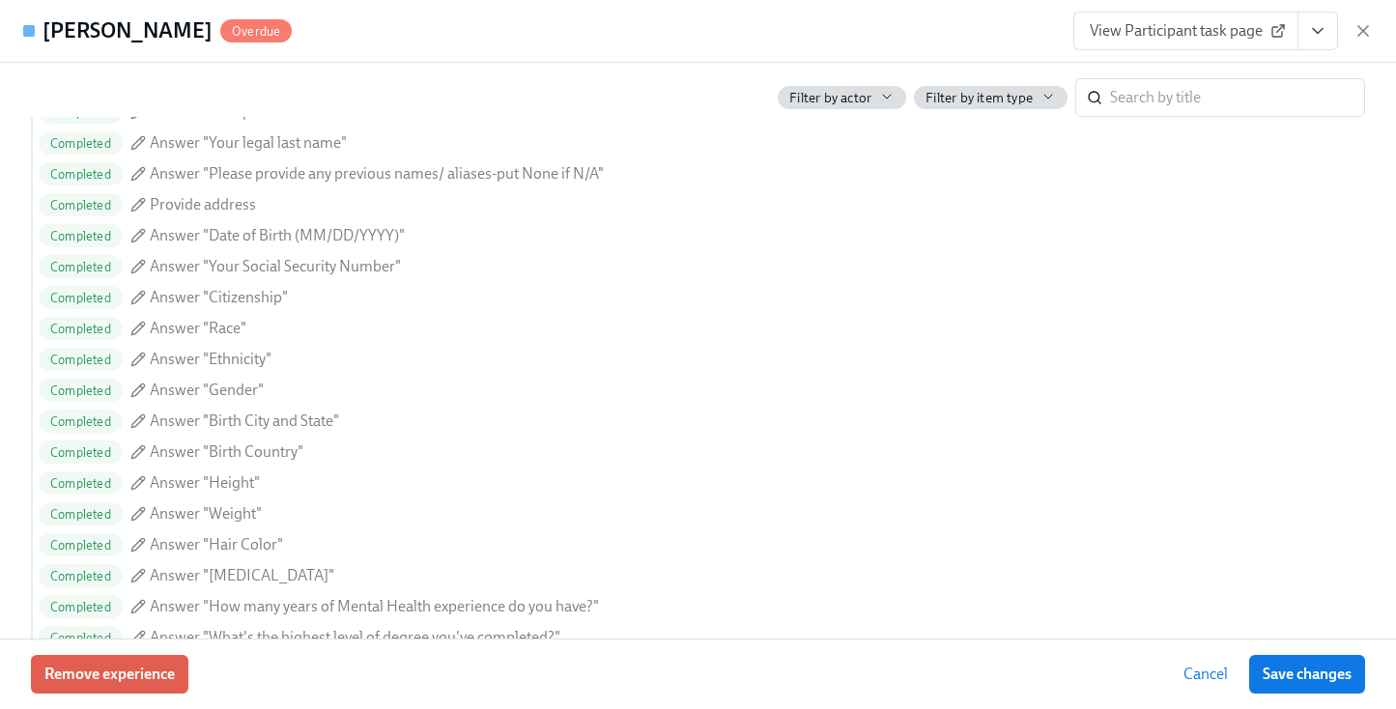
scroll to position [1442, 0]
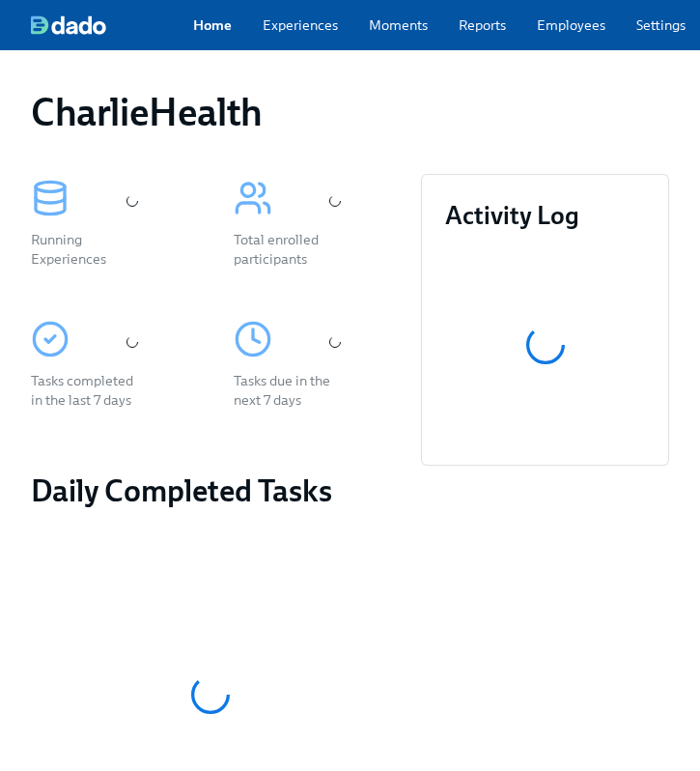
click at [410, 103] on div "CharlieHealth" at bounding box center [350, 112] width 638 height 46
click at [598, 47] on div "Home Experiences Moments Reports Employees Settings Review us on G2 Help Center…" at bounding box center [508, 25] width 1016 height 50
click at [568, 28] on link "Employees" at bounding box center [571, 24] width 69 height 19
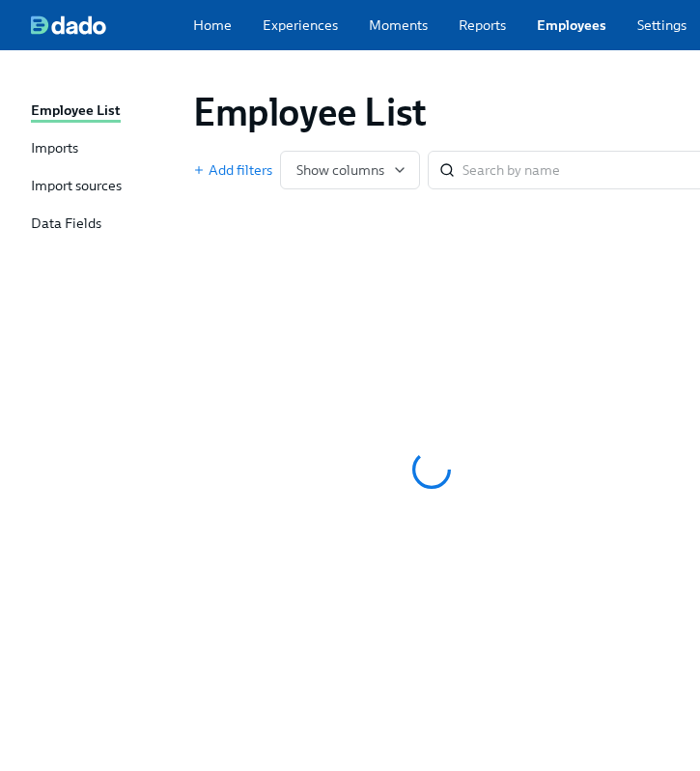
click at [542, 96] on div "Employee List" at bounding box center [431, 112] width 476 height 46
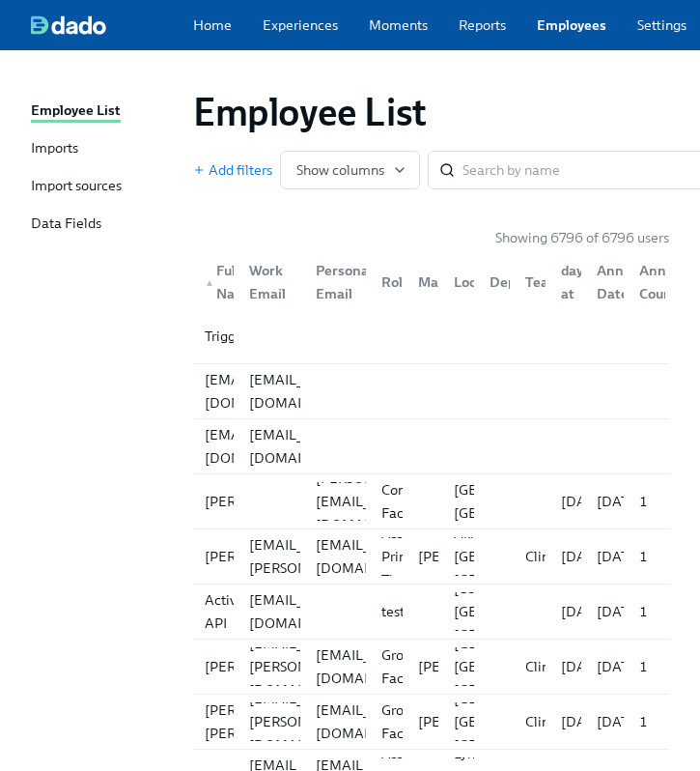
click at [542, 96] on div "Employee List" at bounding box center [431, 112] width 476 height 46
click at [490, 180] on input "search" at bounding box center [590, 170] width 255 height 39
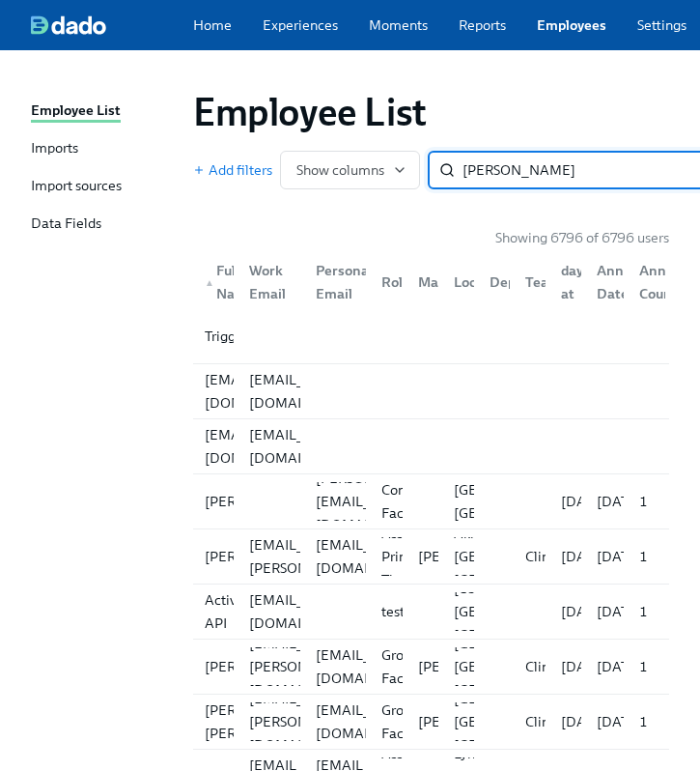
type input "schmitt"
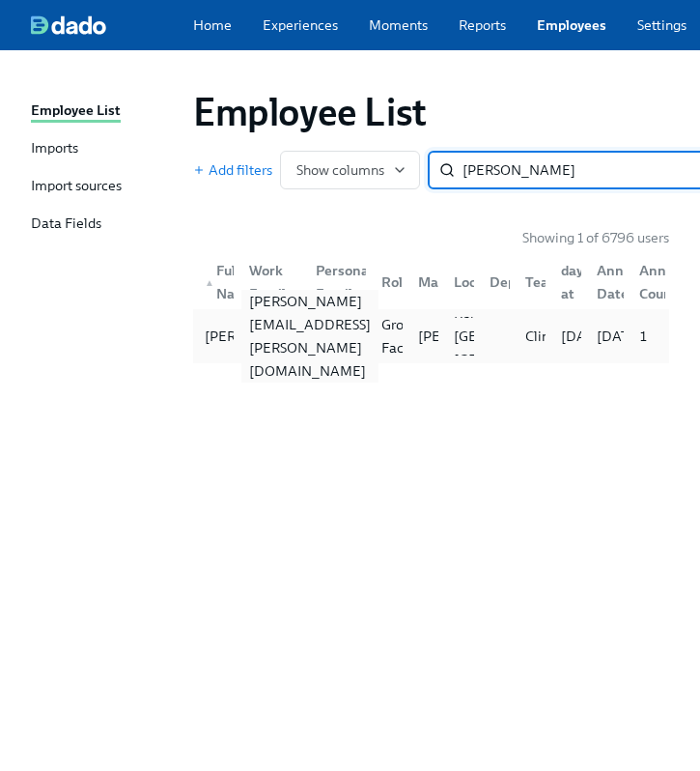
click at [259, 349] on div "madeline.schmitt@charliehealth.com" at bounding box center [309, 336] width 137 height 93
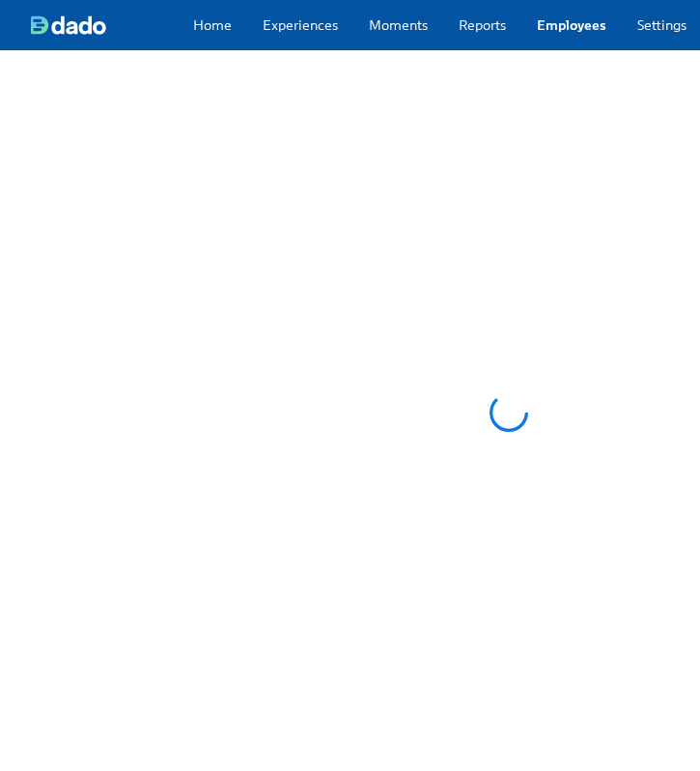
click at [259, 349] on div at bounding box center [508, 412] width 1017 height 724
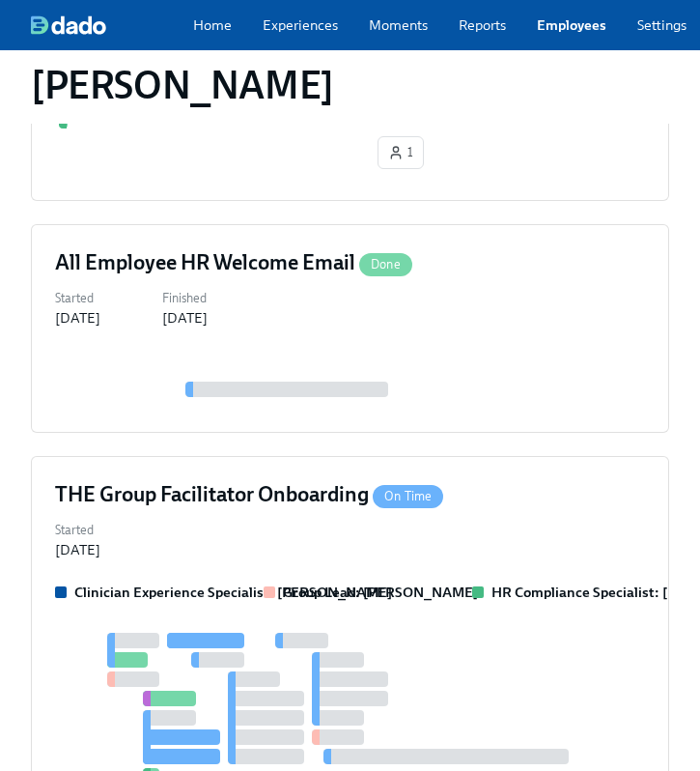
scroll to position [886, 0]
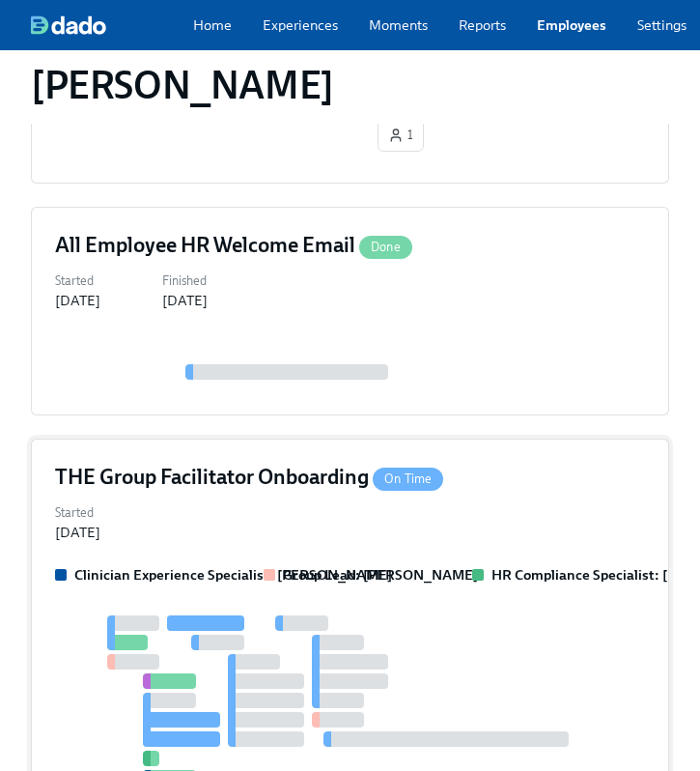
click at [438, 439] on div "THE Group Facilitator Onboarding On Time Started Oct 09, 2025 Clinician Experie…" at bounding box center [350, 648] width 638 height 419
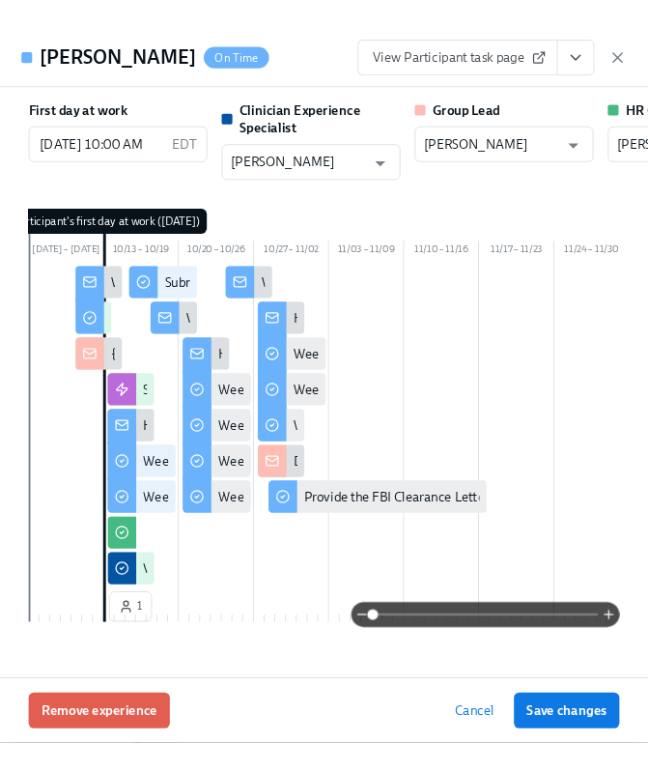
scroll to position [0, 358]
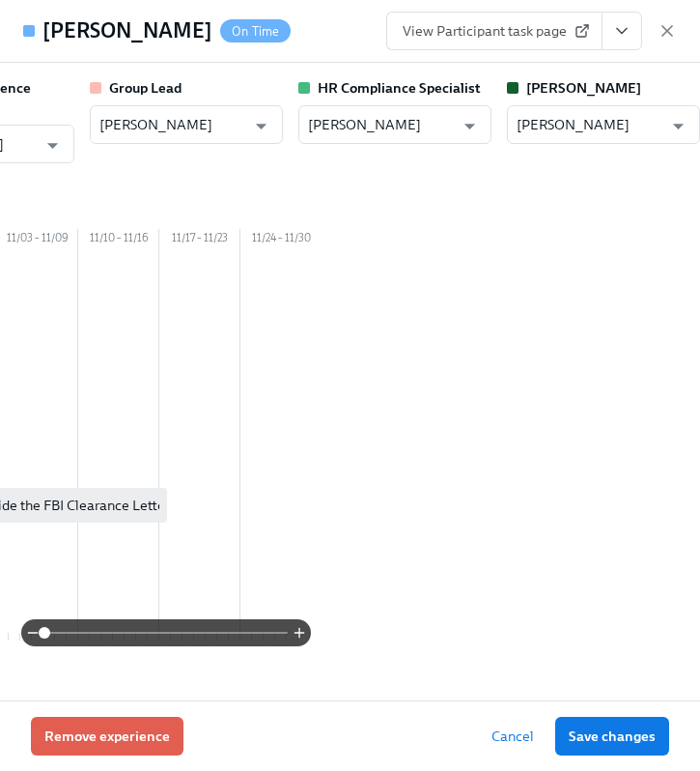
click at [618, 27] on icon "View task page" at bounding box center [621, 30] width 19 height 19
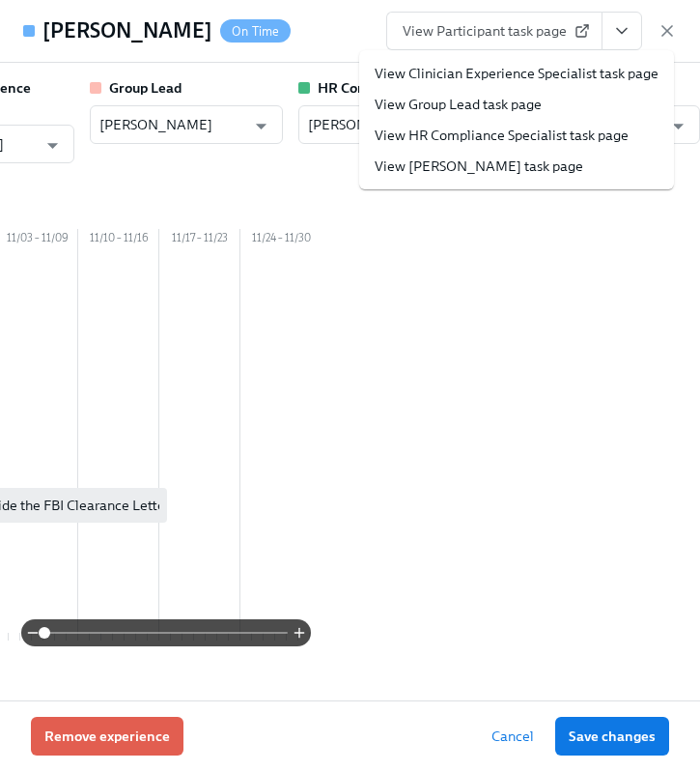
click at [509, 127] on link "View HR Compliance Specialist task page" at bounding box center [502, 135] width 254 height 19
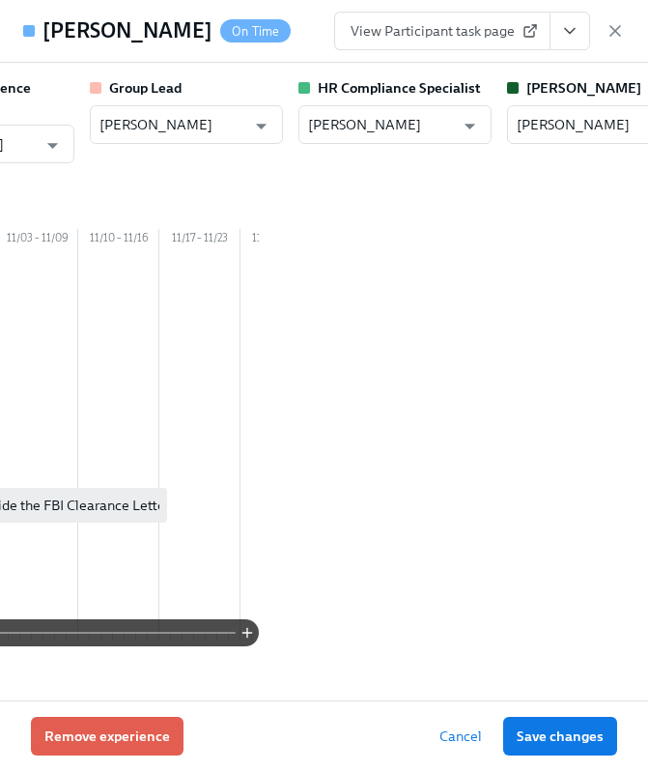
click at [626, 29] on div "Madeline Schmitt On Time View Participant task page" at bounding box center [324, 31] width 648 height 63
click at [612, 34] on icon "button" at bounding box center [615, 30] width 19 height 19
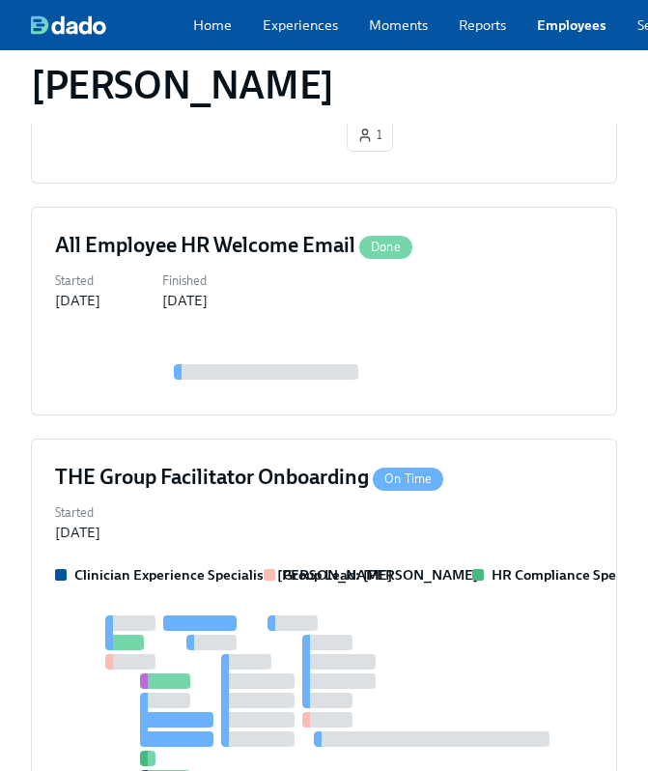
click at [553, 35] on link "Employees" at bounding box center [572, 24] width 70 height 19
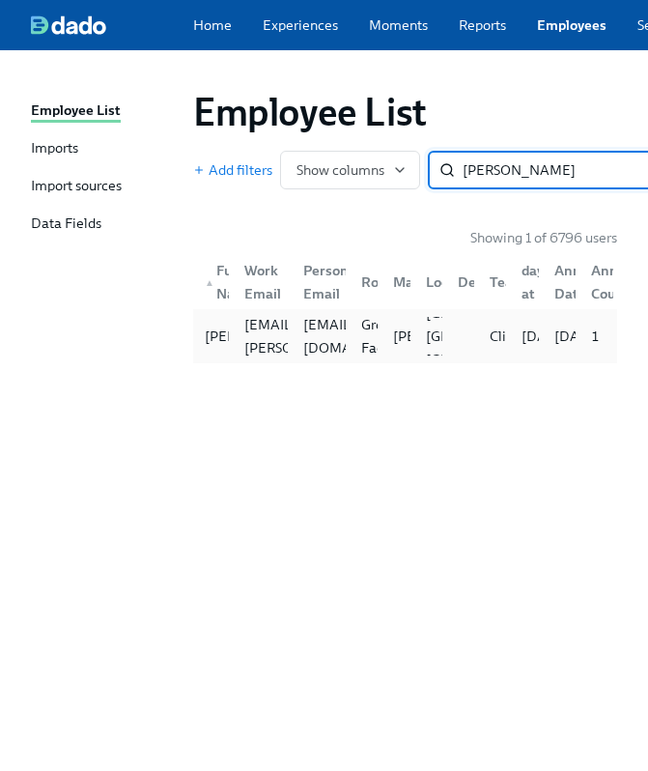
type input "bernie j"
click at [456, 344] on div at bounding box center [458, 336] width 32 height 39
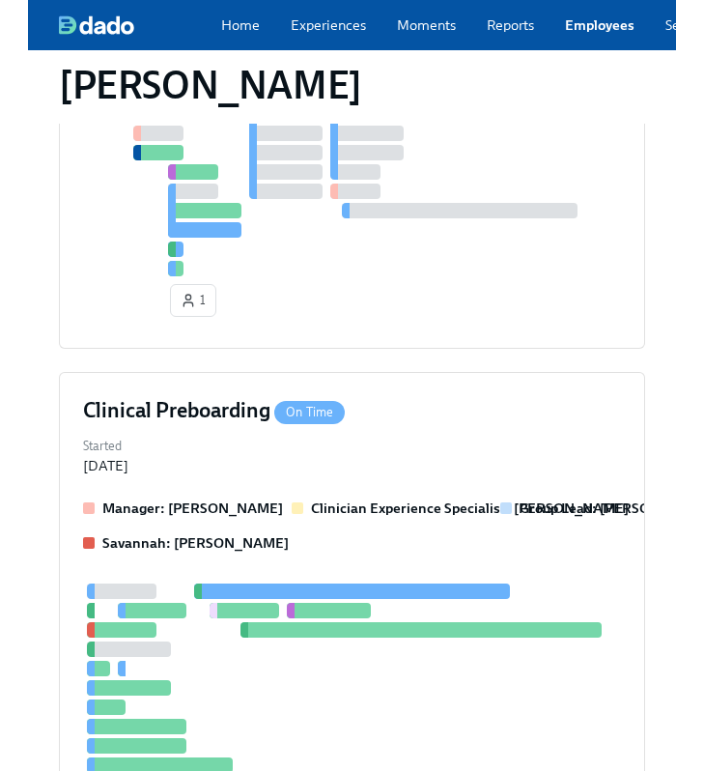
scroll to position [536, 0]
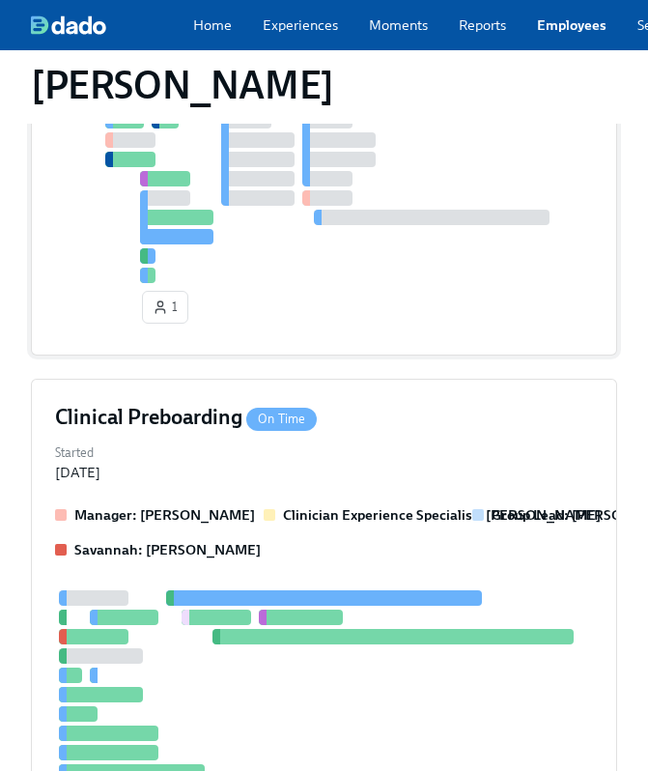
click at [458, 280] on div at bounding box center [339, 188] width 568 height 189
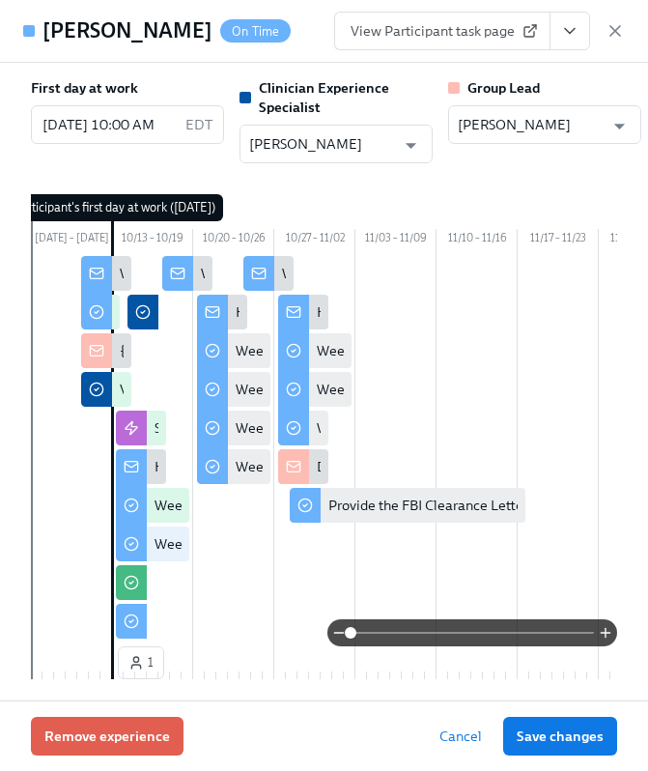
click at [574, 36] on icon "View task page" at bounding box center [569, 30] width 19 height 19
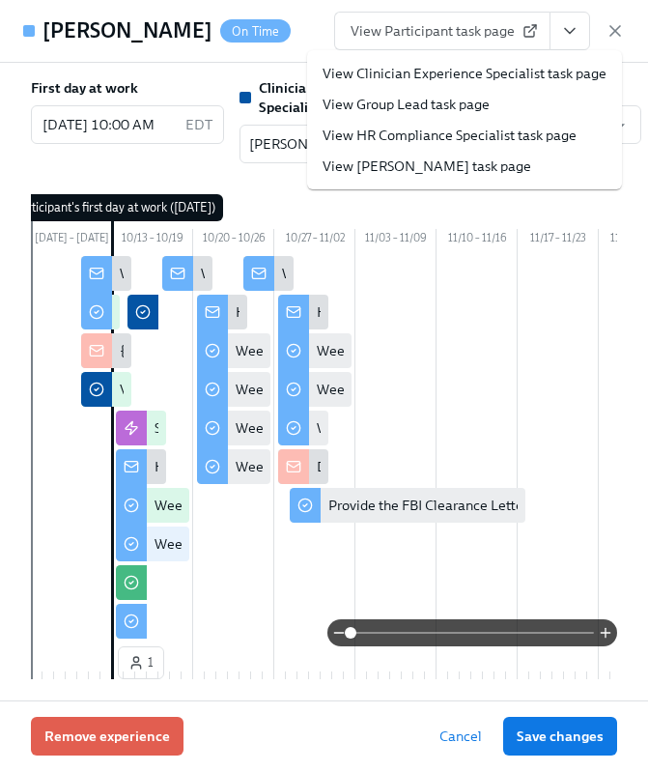
click at [534, 126] on link "View HR Compliance Specialist task page" at bounding box center [450, 135] width 254 height 19
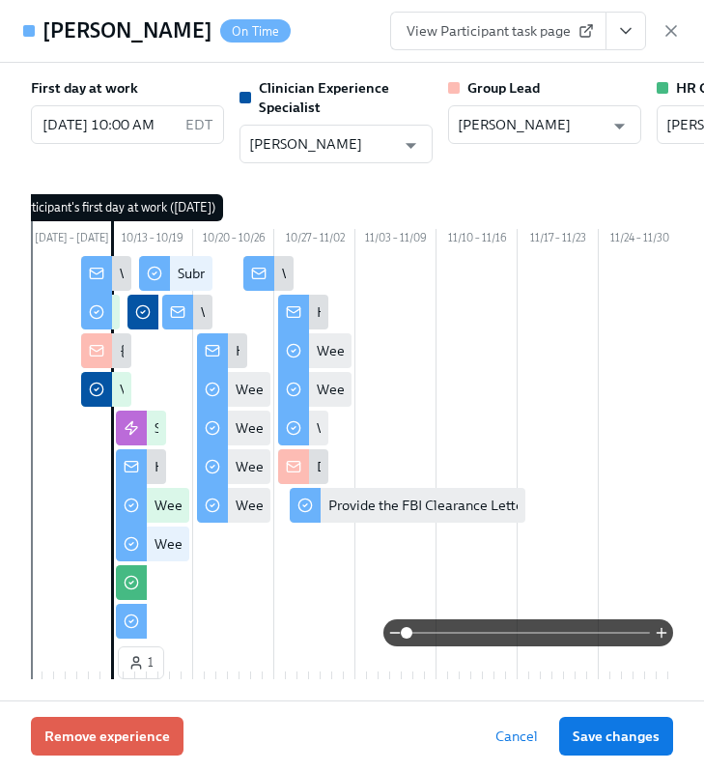
click at [681, 33] on div "Bernie Justilien On Time View Participant task page" at bounding box center [352, 31] width 704 height 63
click at [670, 27] on icon "button" at bounding box center [671, 30] width 19 height 19
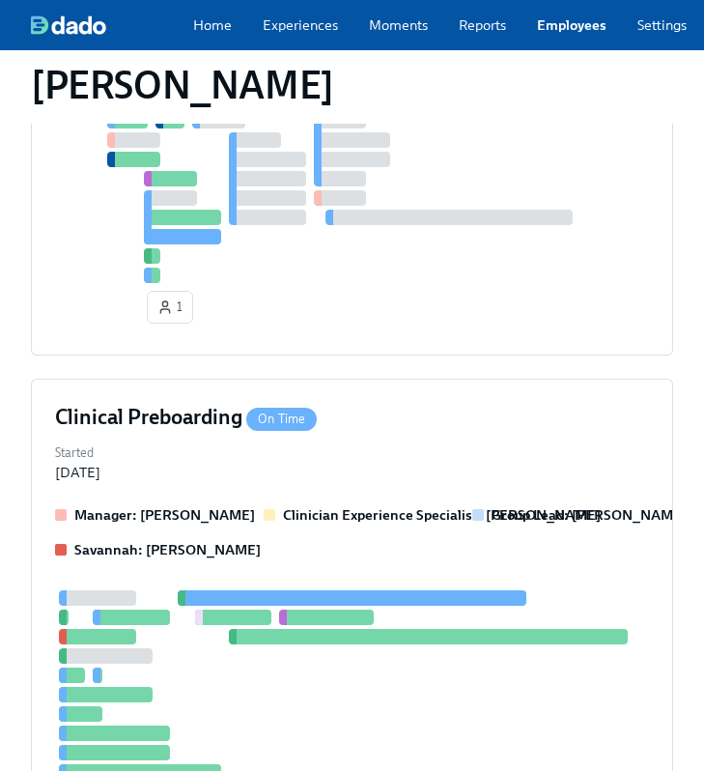
click at [581, 34] on link "Employees" at bounding box center [572, 24] width 70 height 19
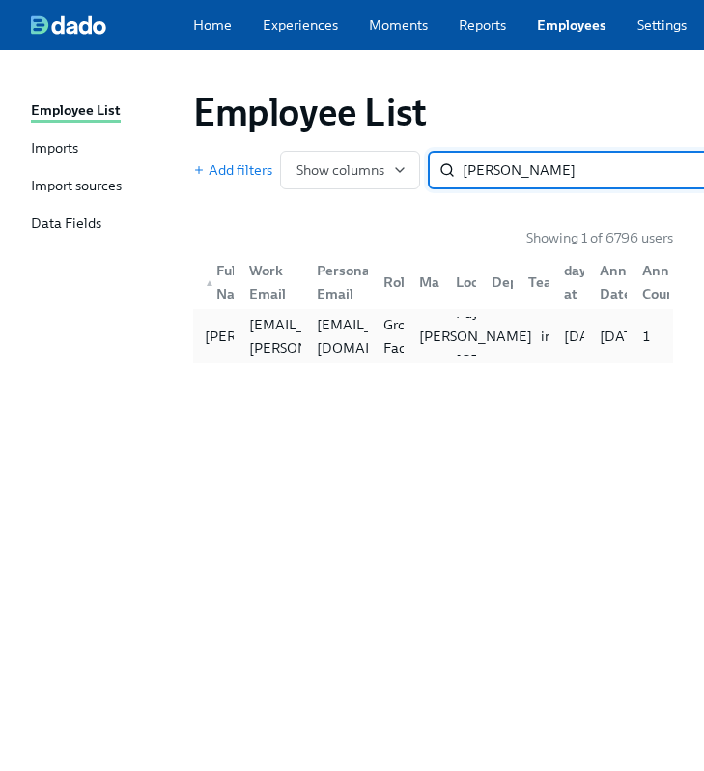
type input "amy ga"
click at [410, 340] on div "[PERSON_NAME]" at bounding box center [422, 336] width 36 height 39
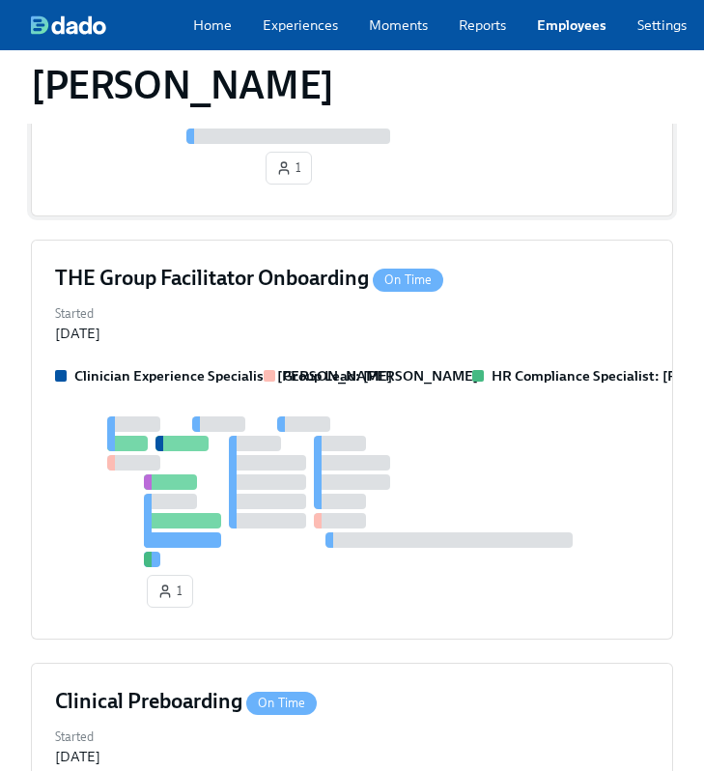
scroll to position [509, 0]
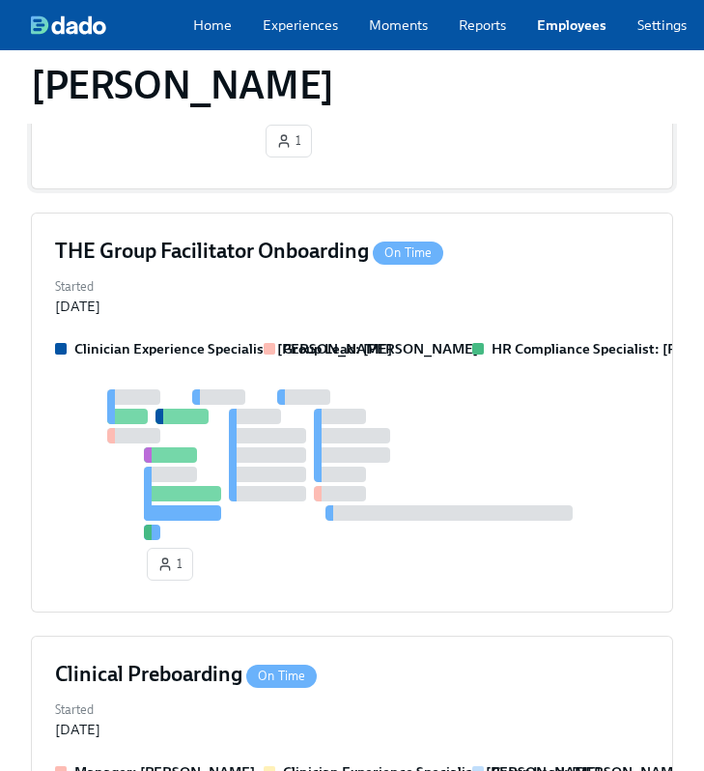
click at [461, 513] on div at bounding box center [449, 512] width 247 height 15
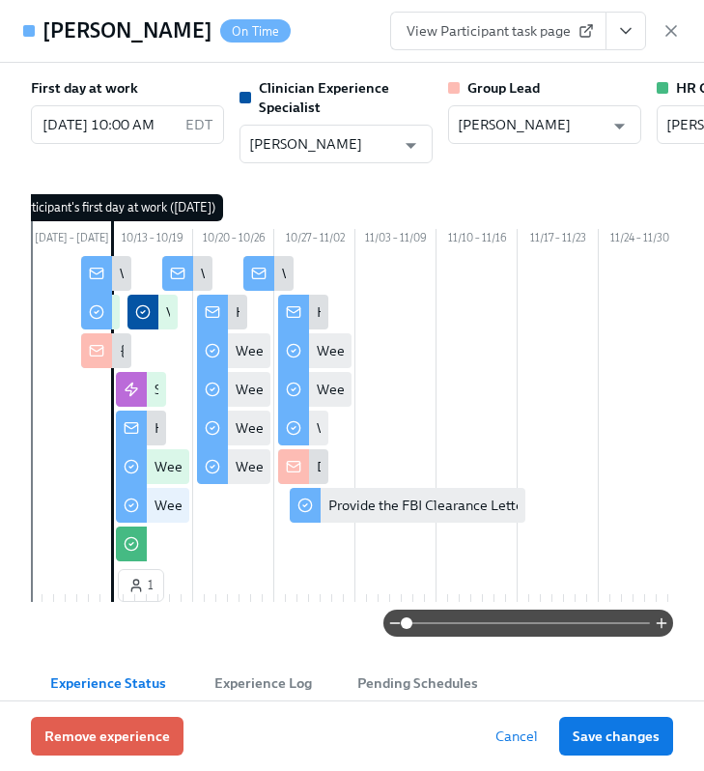
click at [644, 34] on button "View task page" at bounding box center [626, 31] width 41 height 39
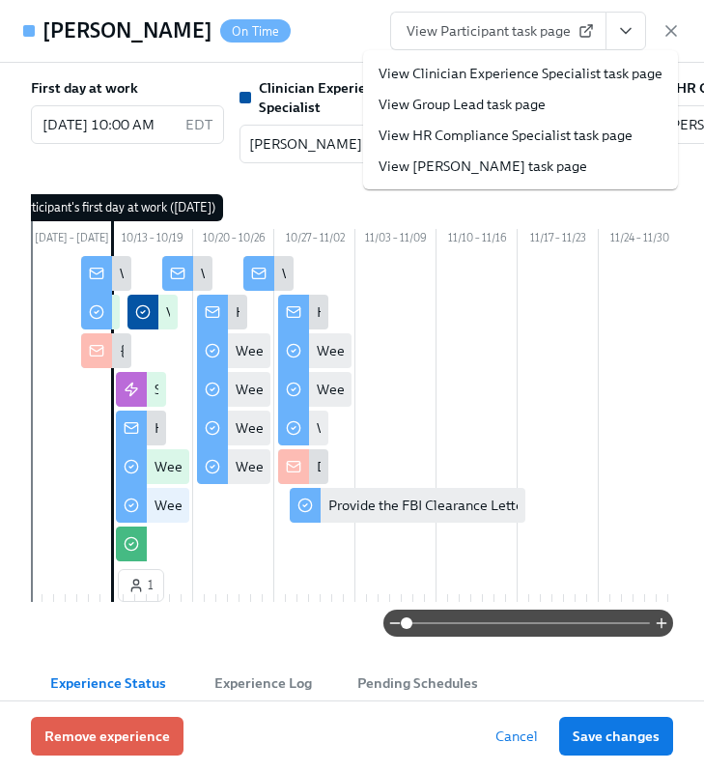
click at [544, 132] on link "View HR Compliance Specialist task page" at bounding box center [506, 135] width 254 height 19
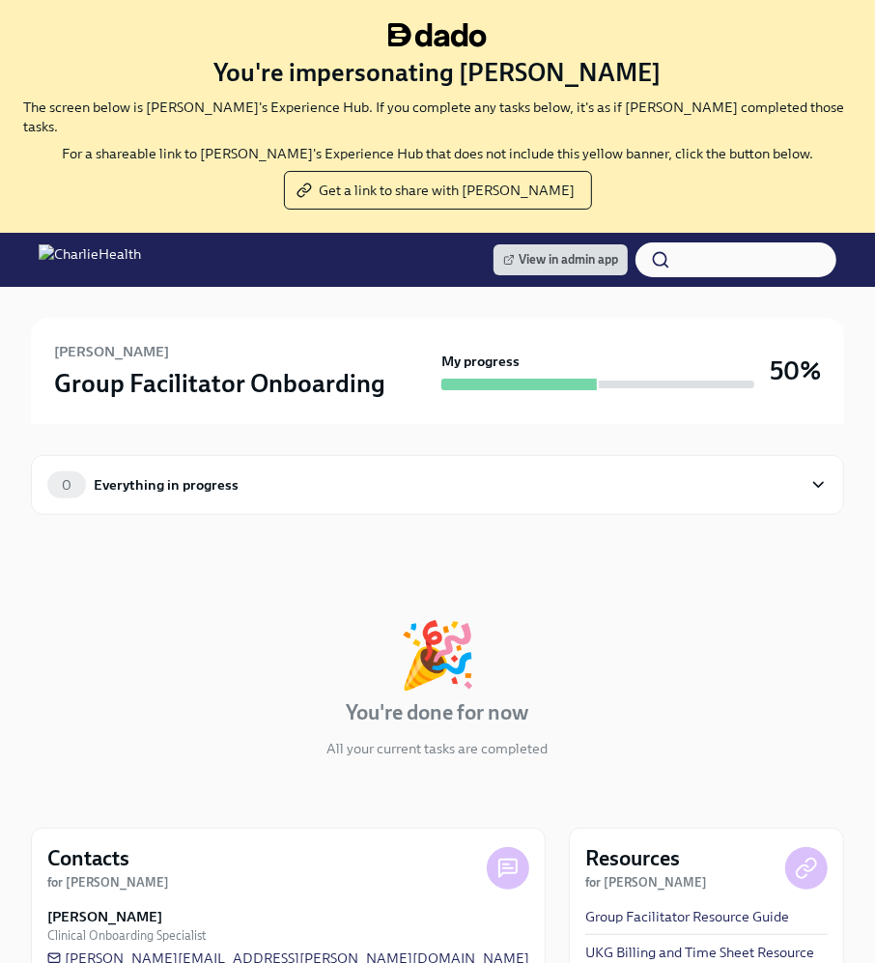
click at [579, 585] on div "In progress 🎉 You're done for now All your current tasks are completed" at bounding box center [437, 671] width 813 height 236
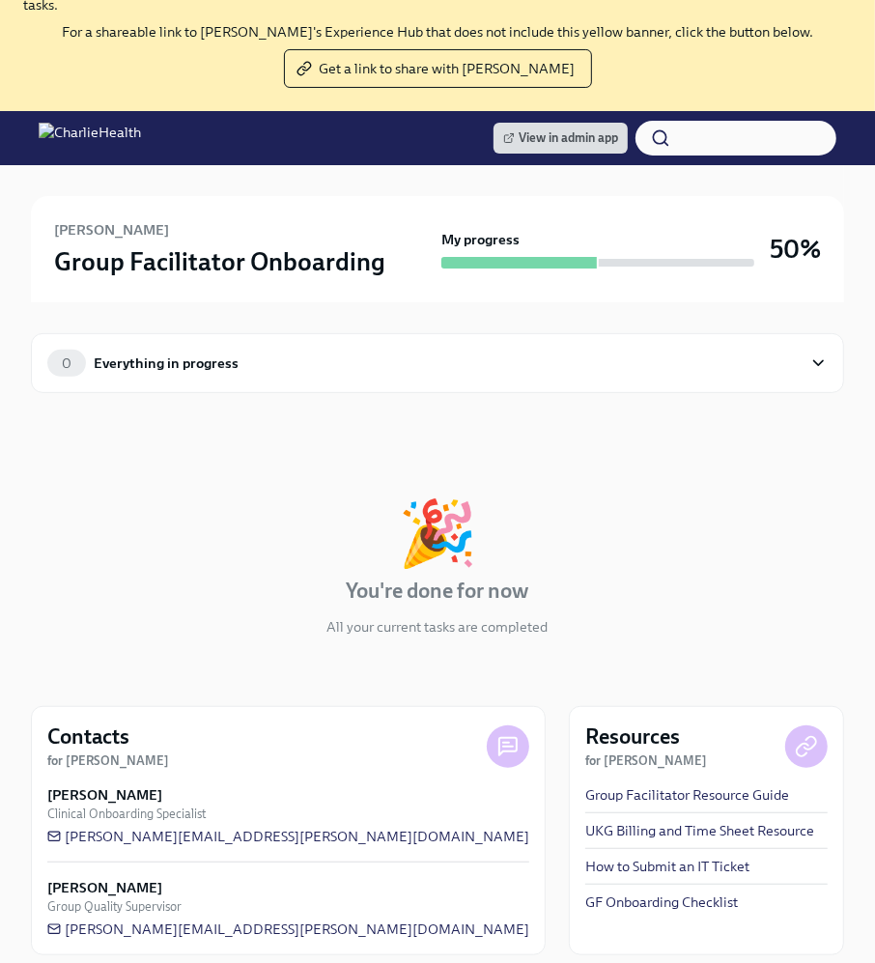
click at [636, 473] on div "In progress 🎉 You're done for now All your current tasks are completed" at bounding box center [437, 550] width 813 height 236
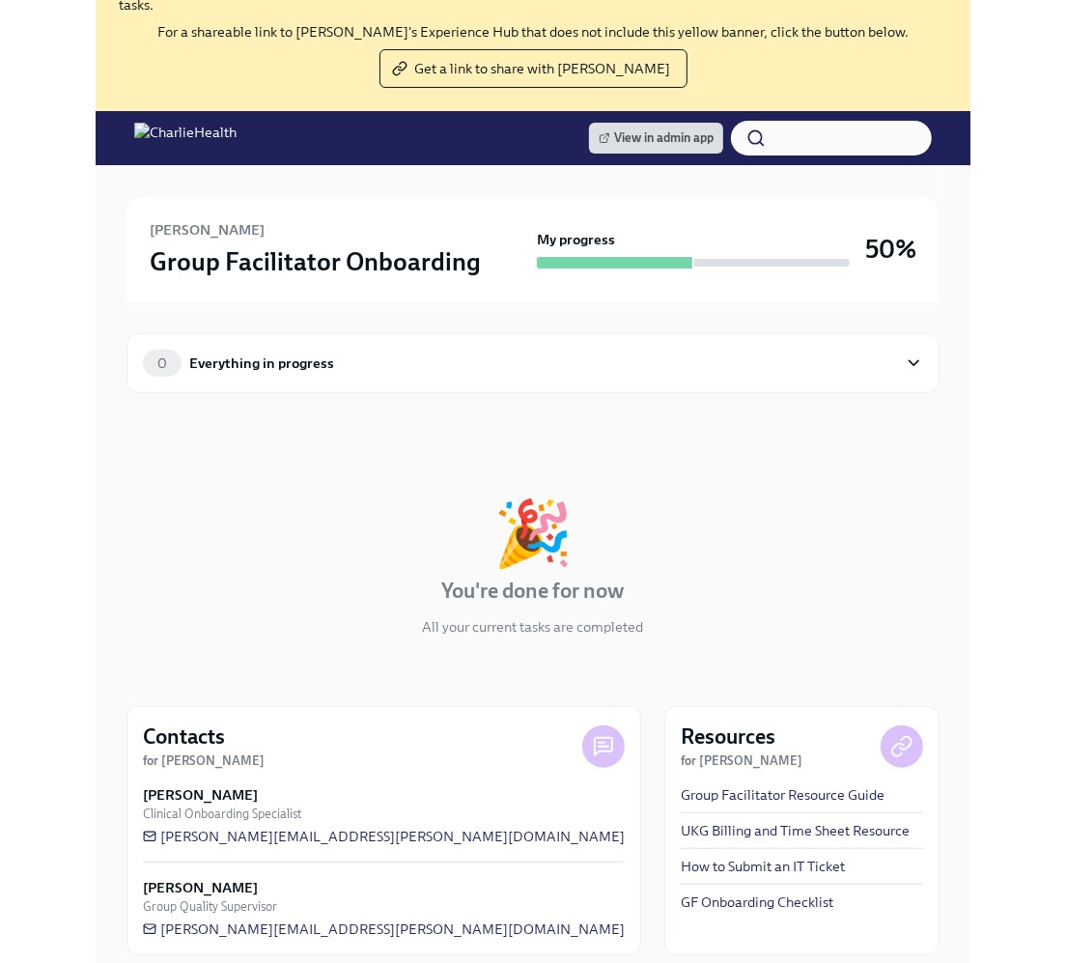
scroll to position [0, 0]
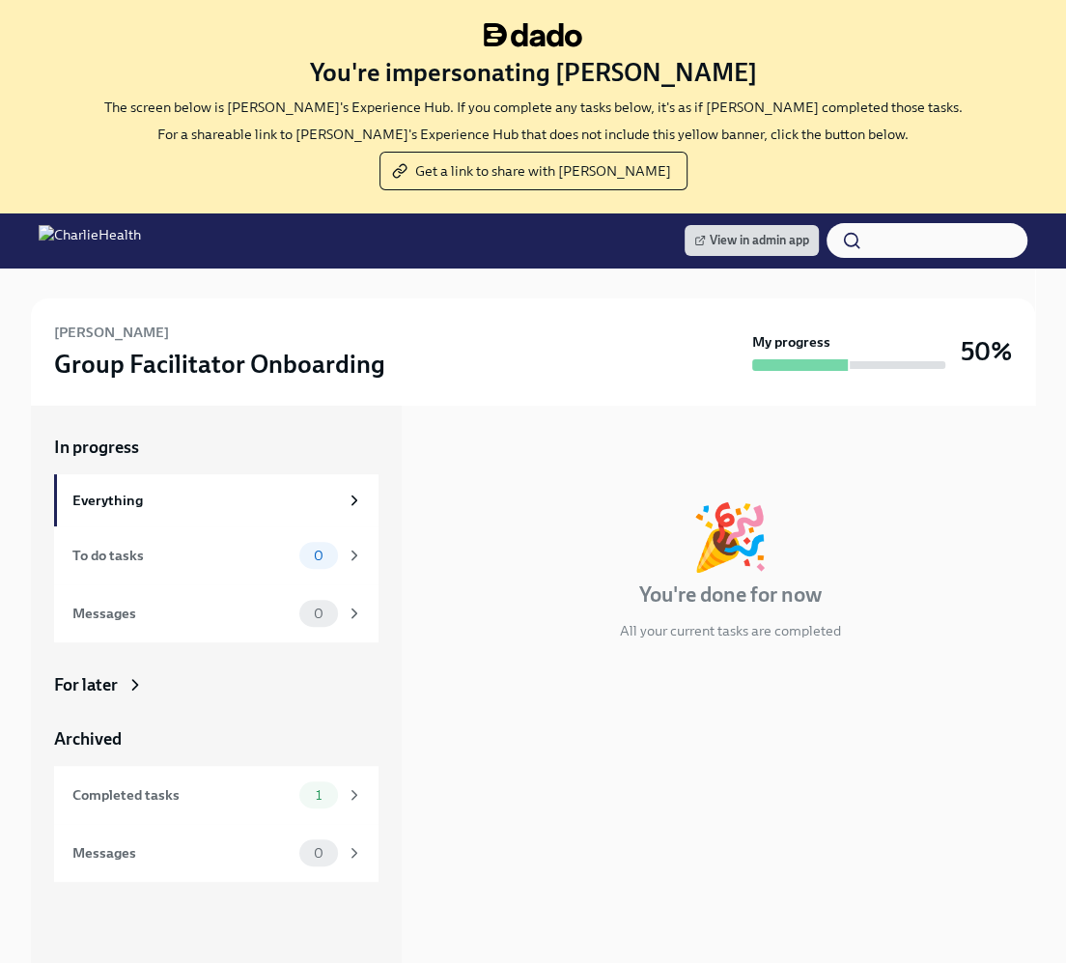
click at [799, 674] on div "In progress 🎉 You're done for now All your current tasks are completed" at bounding box center [730, 791] width 610 height 772
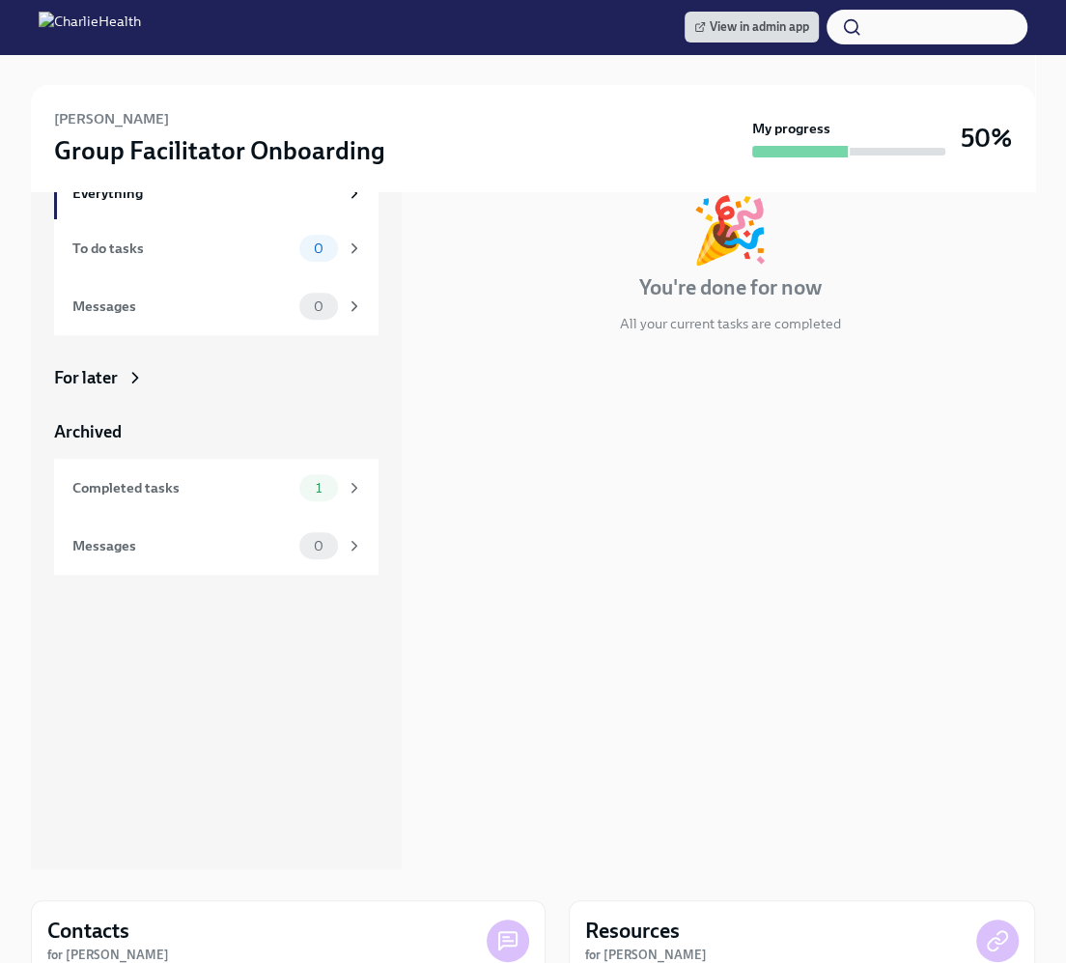
scroll to position [334, 0]
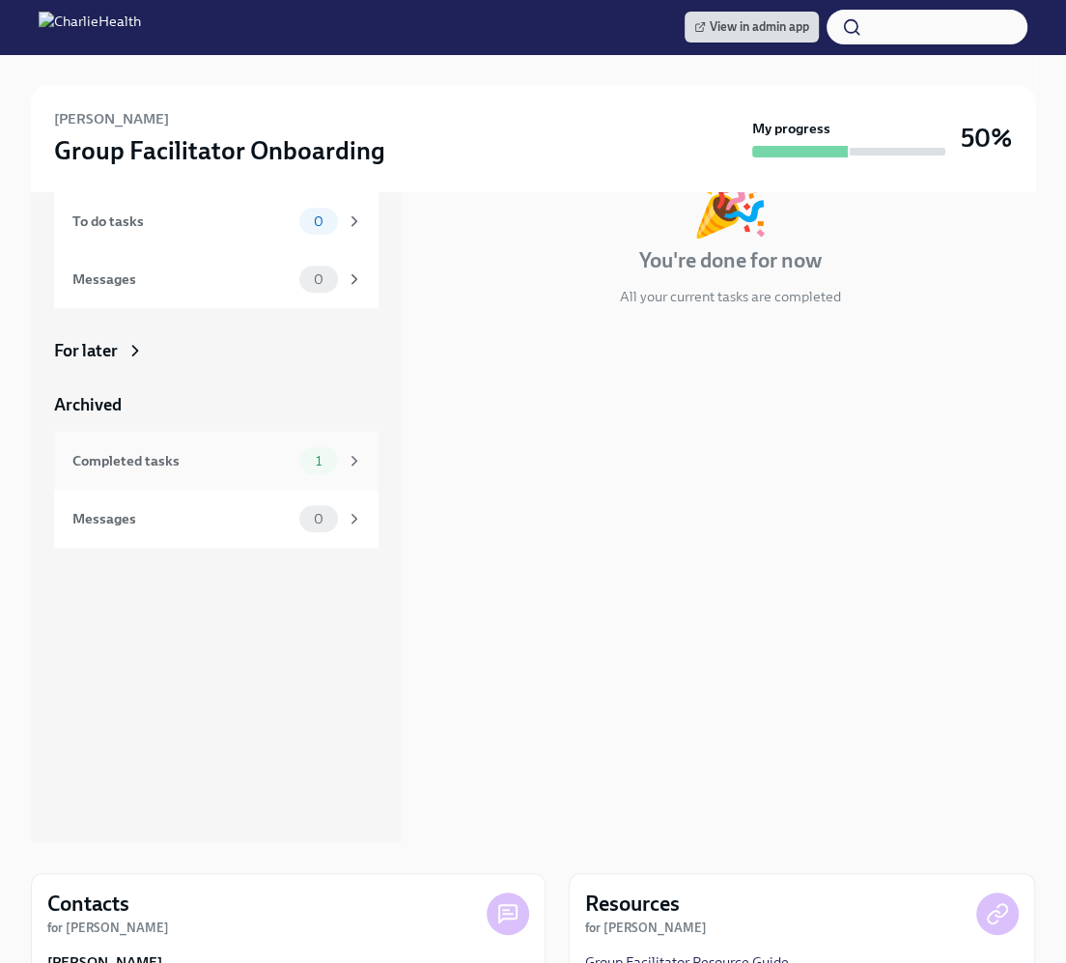
click at [226, 476] on div "Completed tasks 1" at bounding box center [216, 461] width 325 height 58
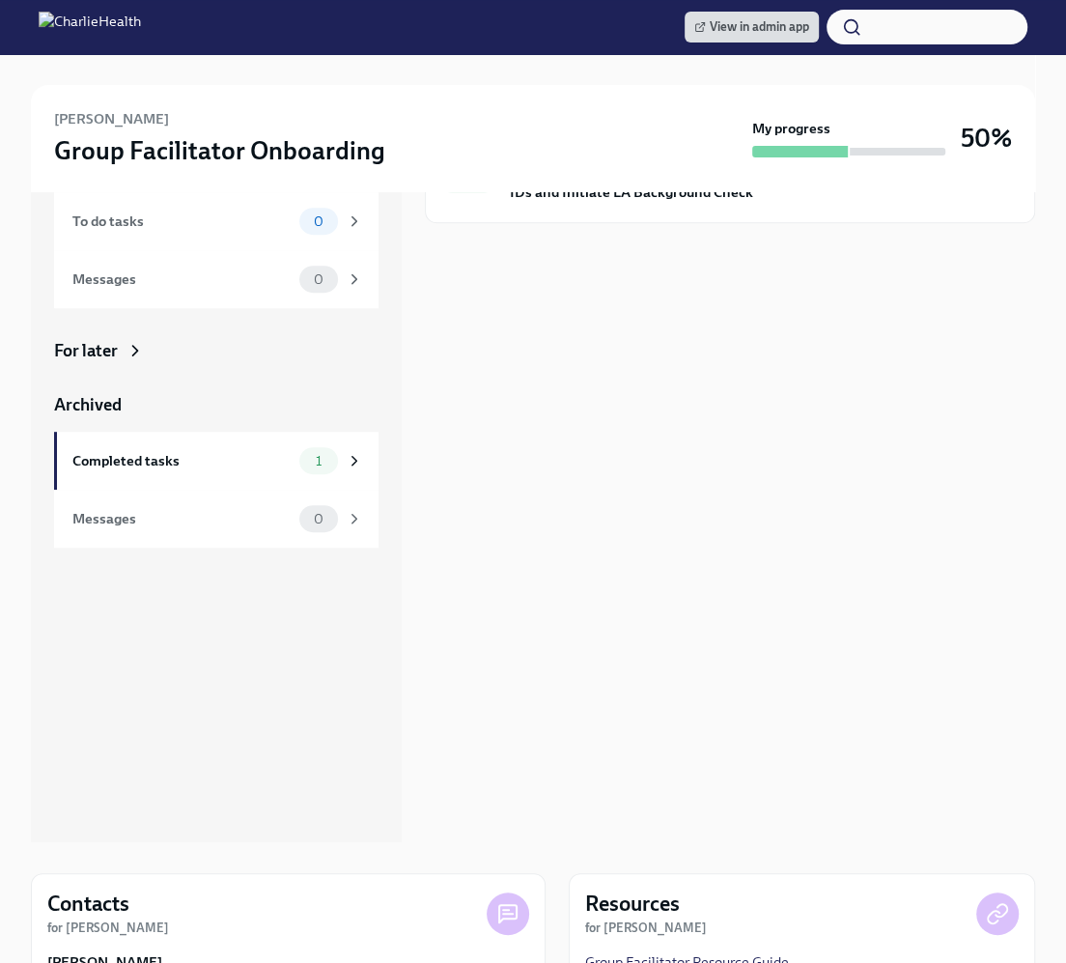
click at [836, 452] on div "Completed tasks Done [ Oct 13th Cohort] Provide Utah Disclosure Application IDs…" at bounding box center [730, 457] width 610 height 772
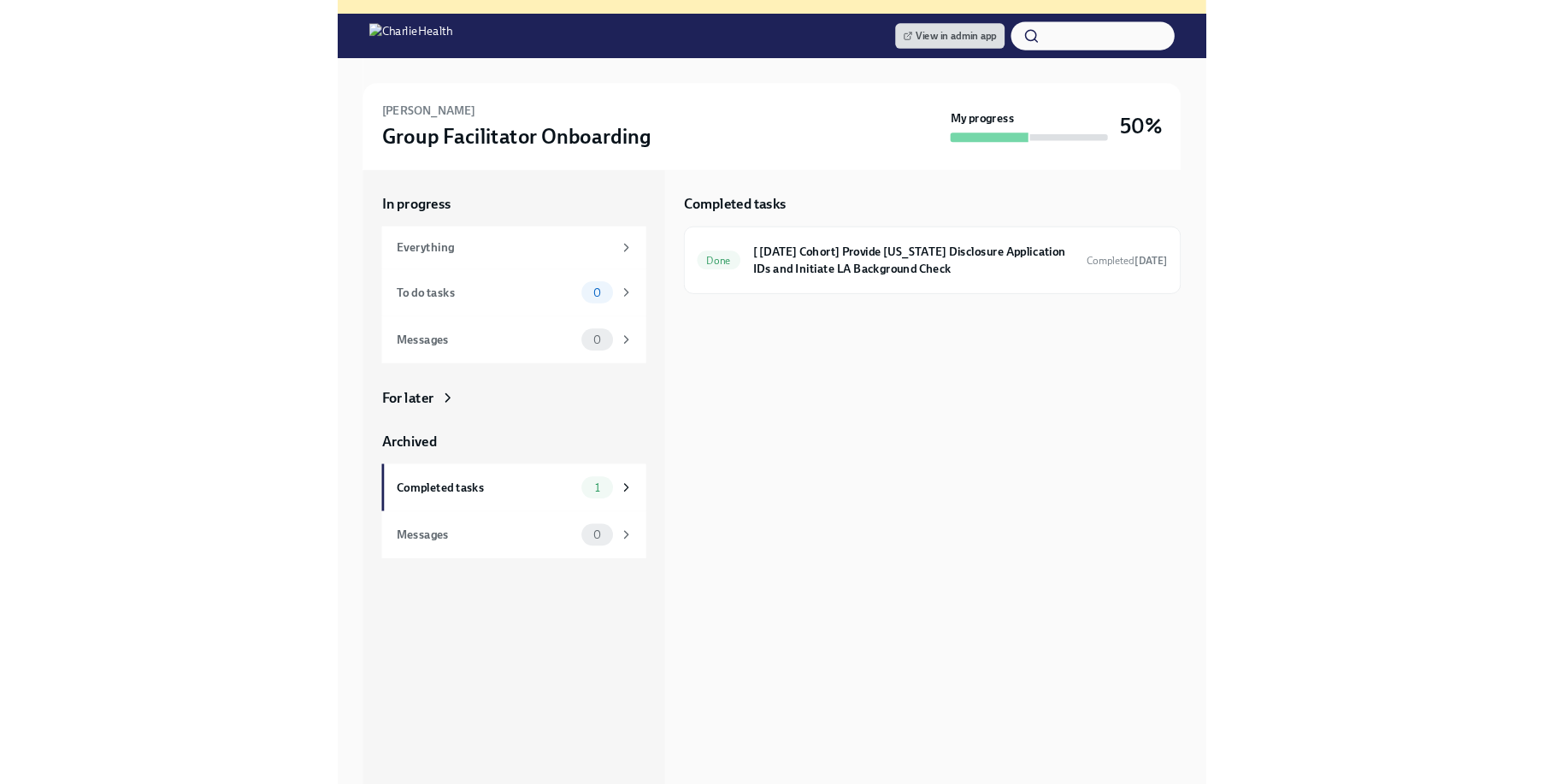
scroll to position [116, 0]
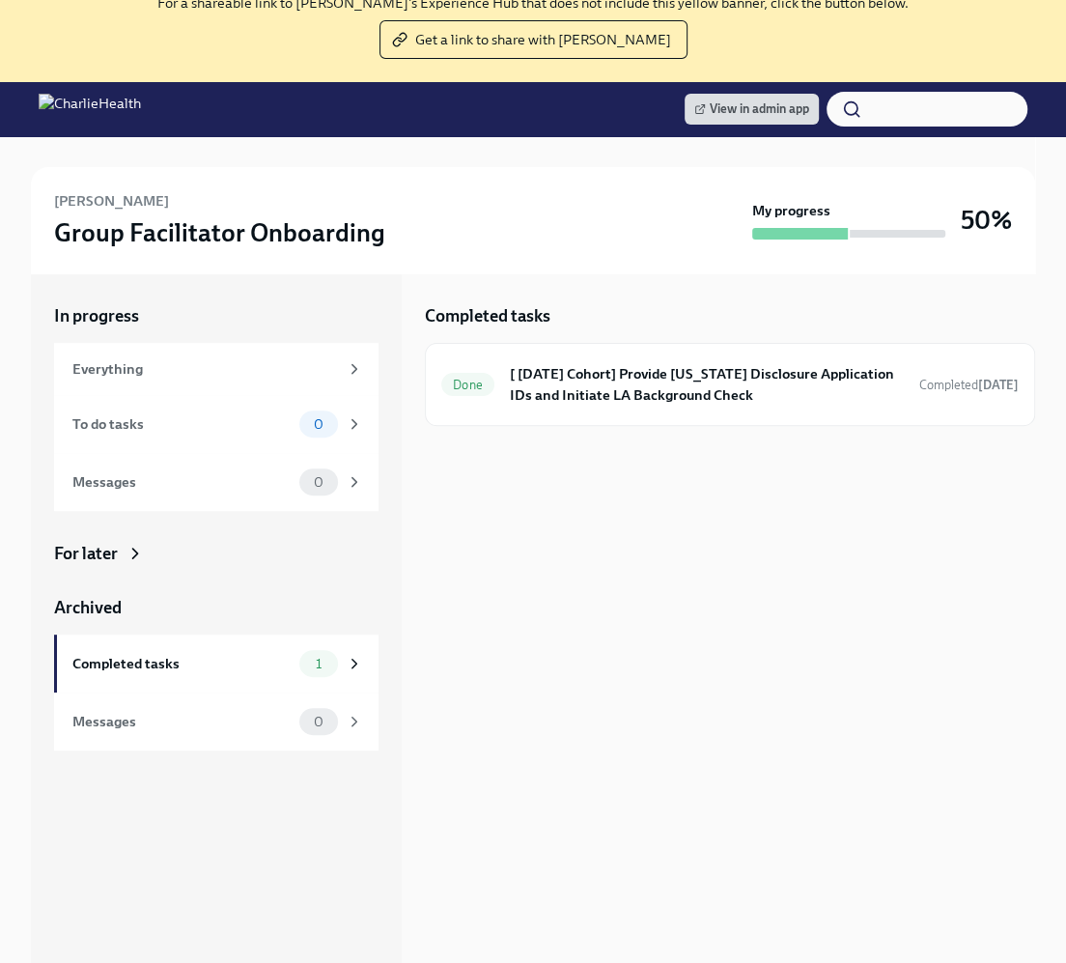
click at [696, 528] on div "Completed tasks Done [ Oct 13th Cohort] Provide Utah Disclosure Application IDs…" at bounding box center [730, 659] width 610 height 772
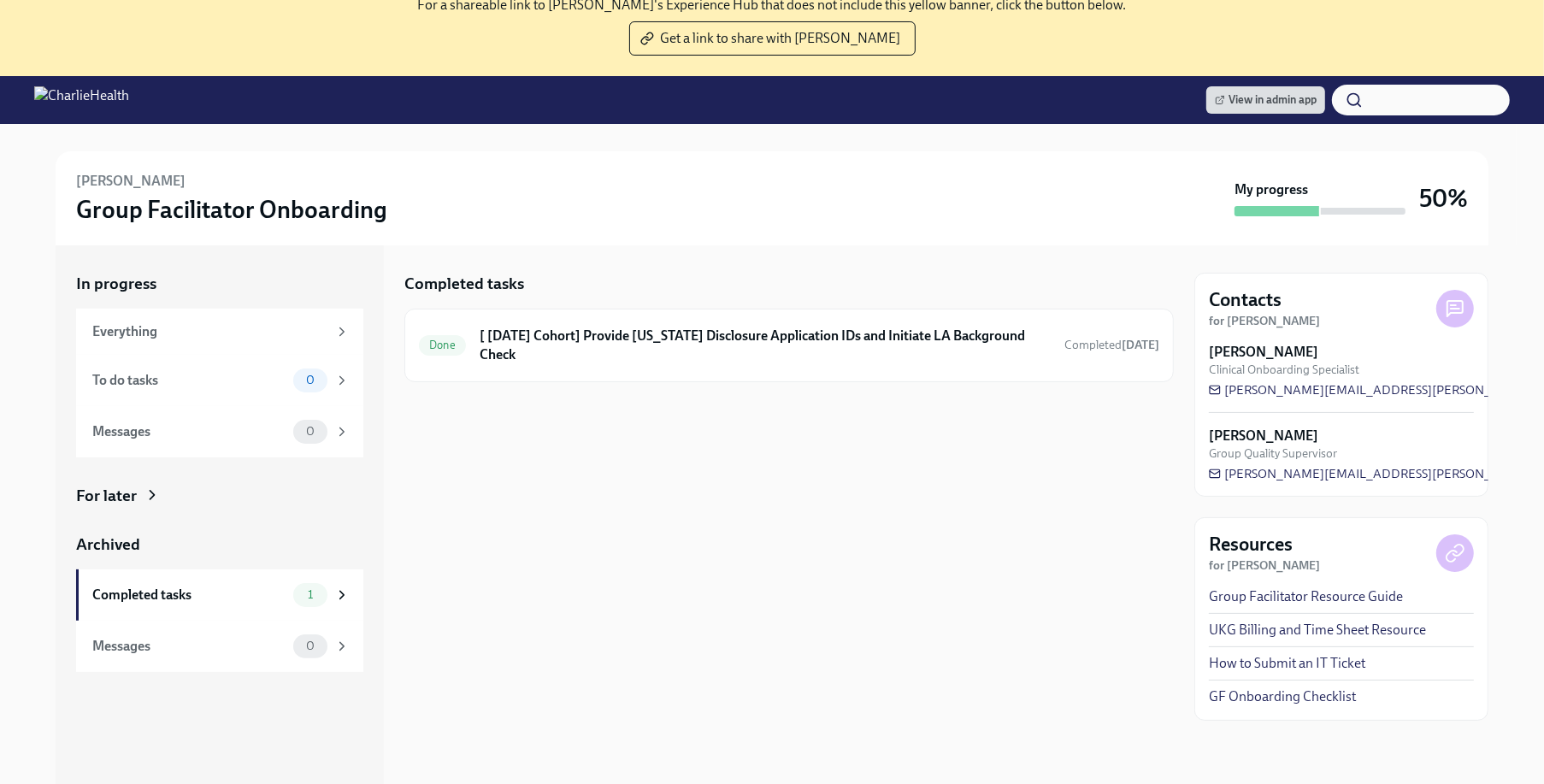
click at [774, 181] on div "Madeline Schmitt Group Facilitator Onboarding" at bounding box center [652, 198] width 1152 height 53
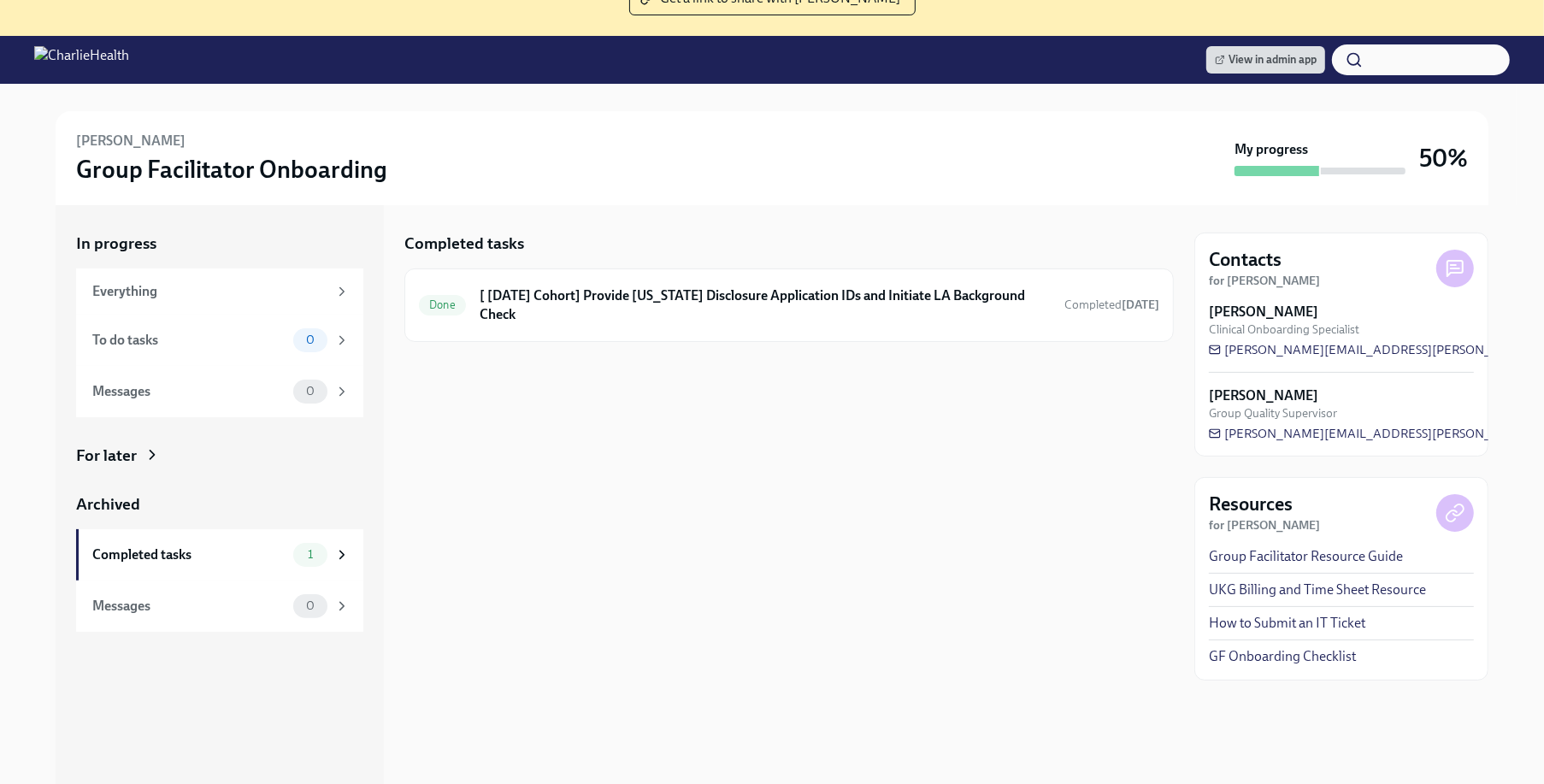
scroll to position [158, 0]
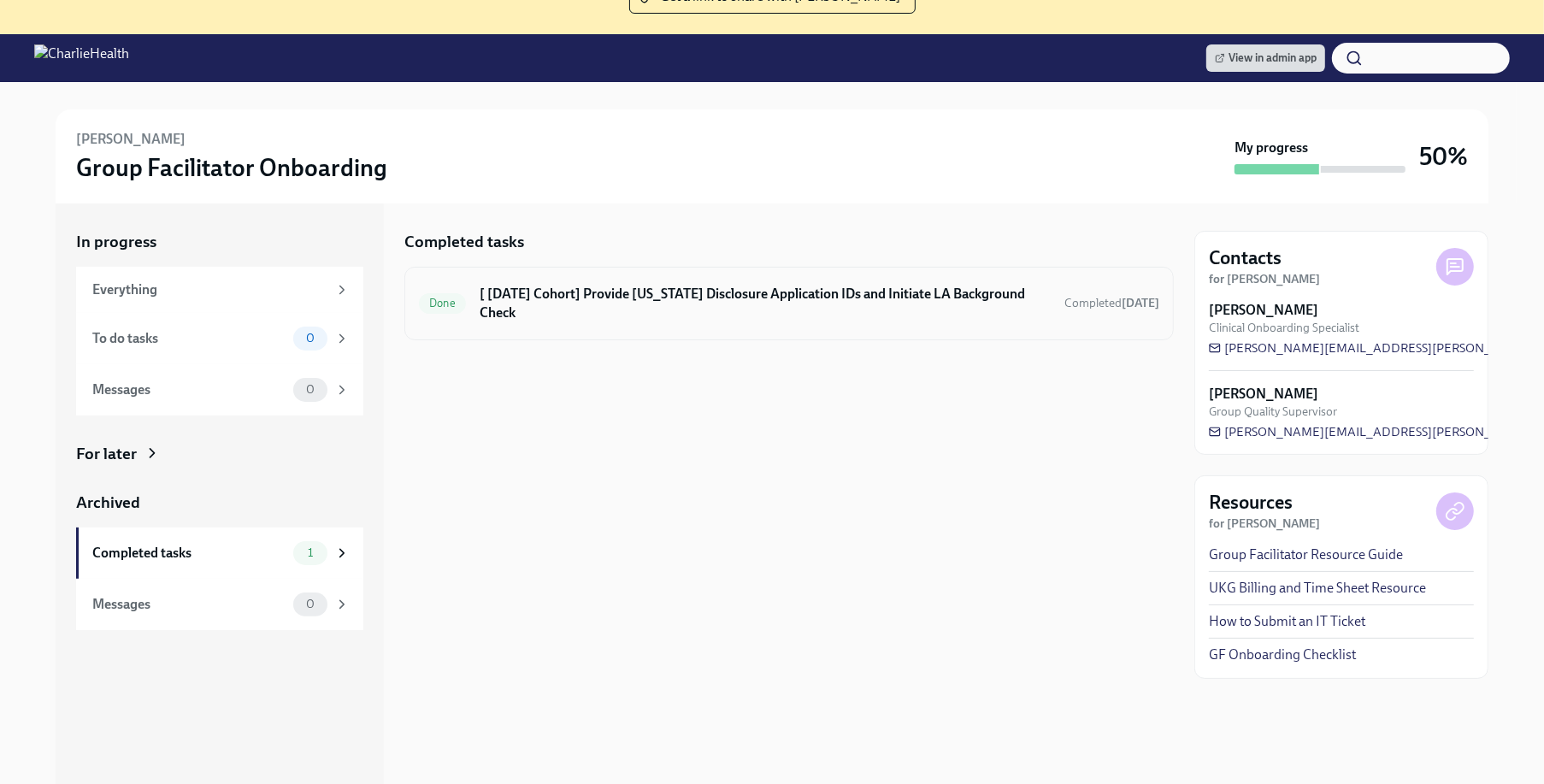
click at [731, 304] on div "Done [ Oct 13th Cohort] Provide Utah Disclosure Application IDs and Initiate LA…" at bounding box center [789, 304] width 740 height 44
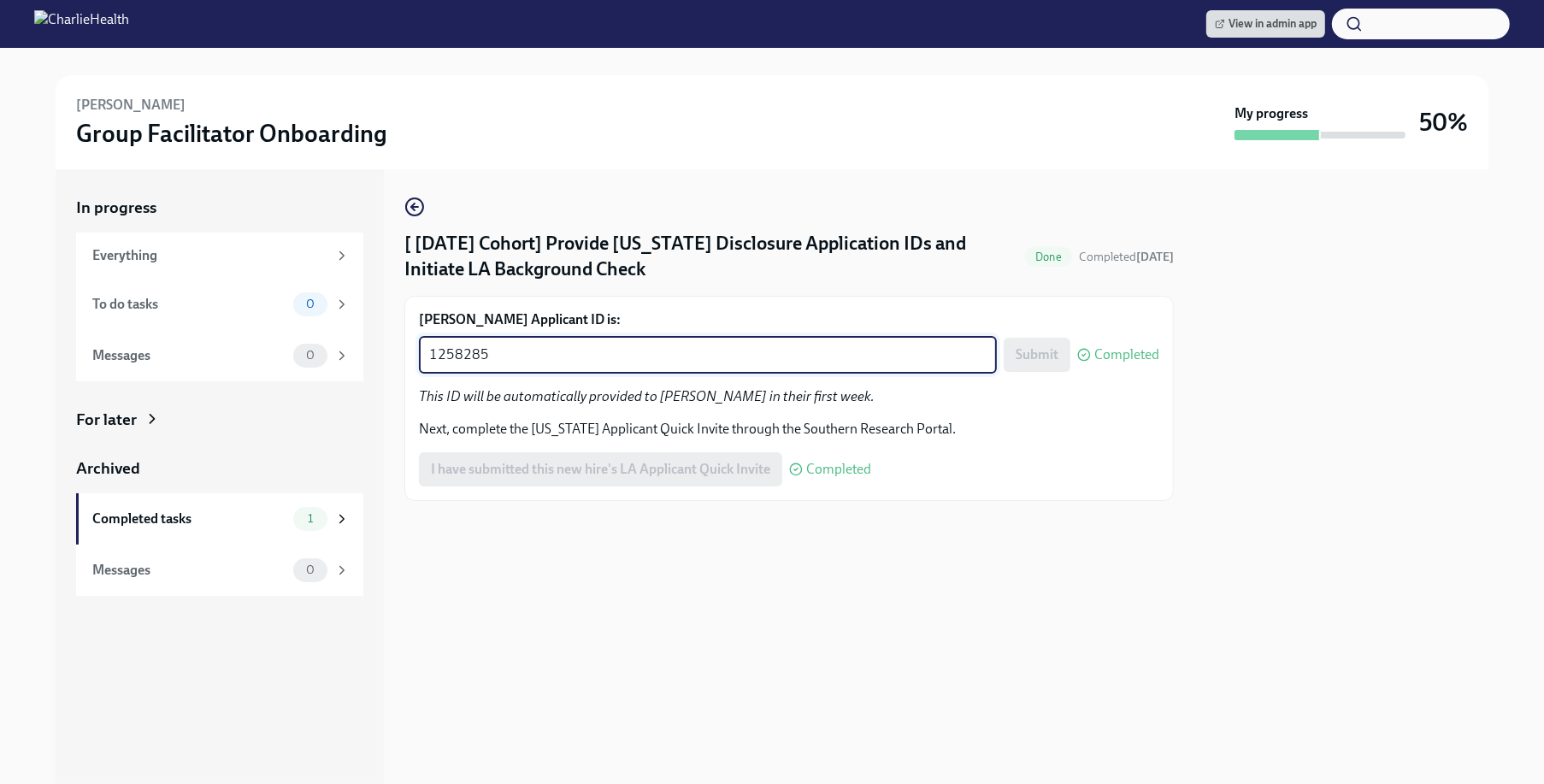
click at [608, 349] on textarea "1258285" at bounding box center [708, 354] width 558 height 20
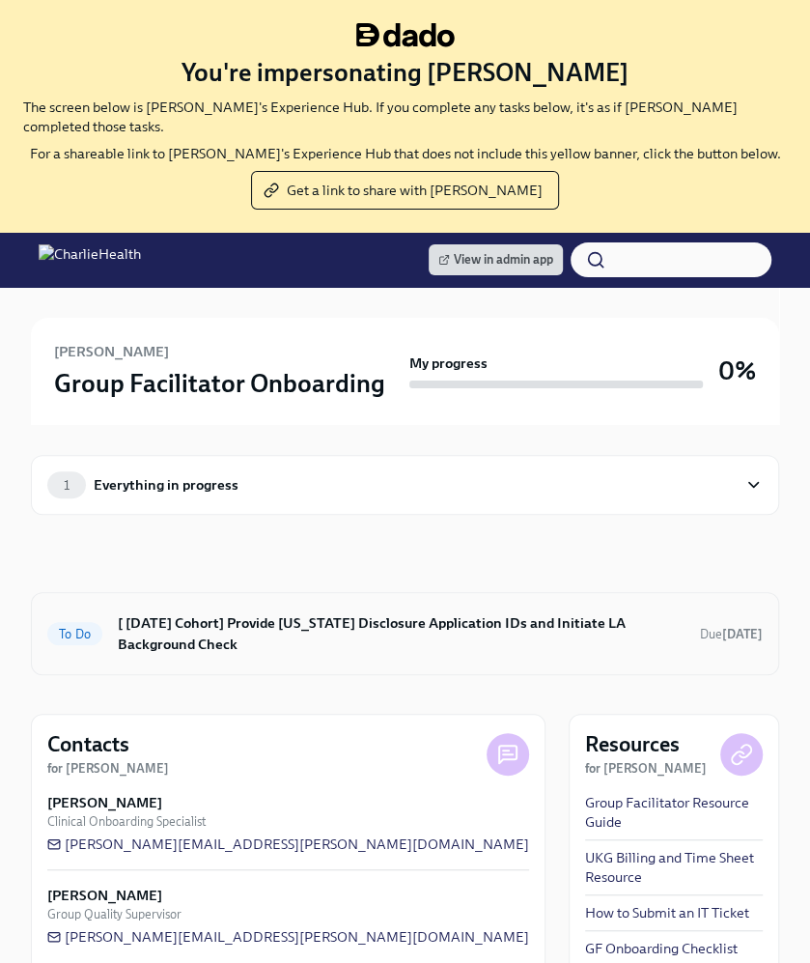
scroll to position [8, 0]
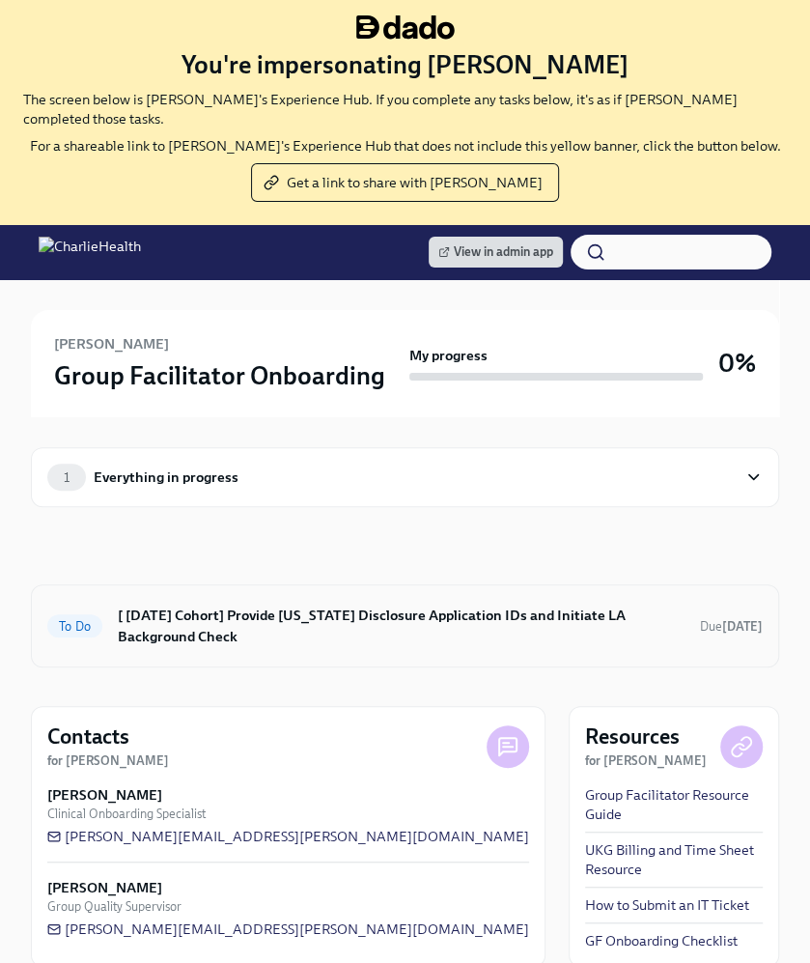
click at [246, 605] on h6 "[ [DATE] Cohort] Provide [US_STATE] Disclosure Application IDs and Initiate LA …" at bounding box center [401, 626] width 567 height 42
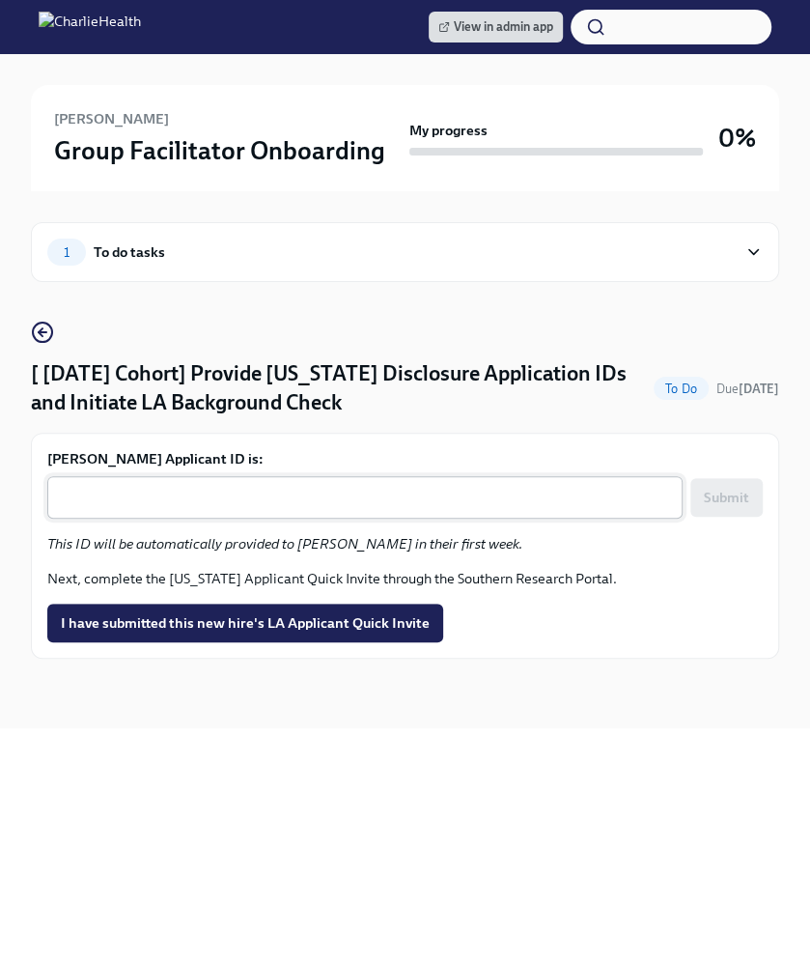
click at [191, 517] on div "x ​" at bounding box center [365, 497] width 636 height 42
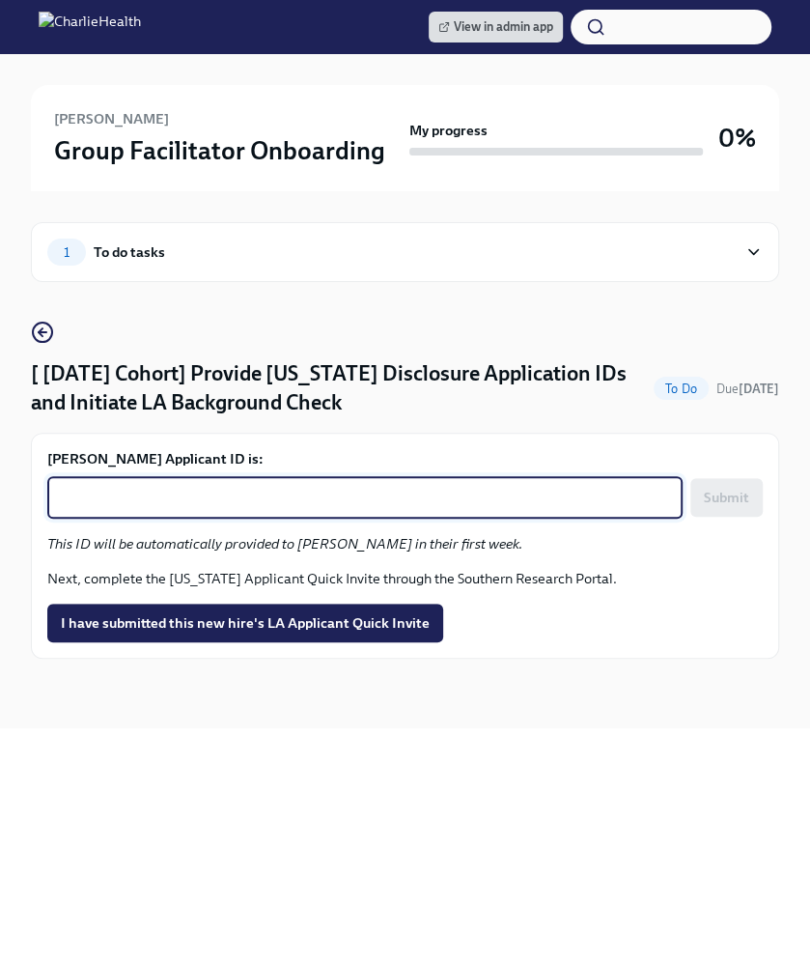
paste textarea "1258327"
type textarea "1258327"
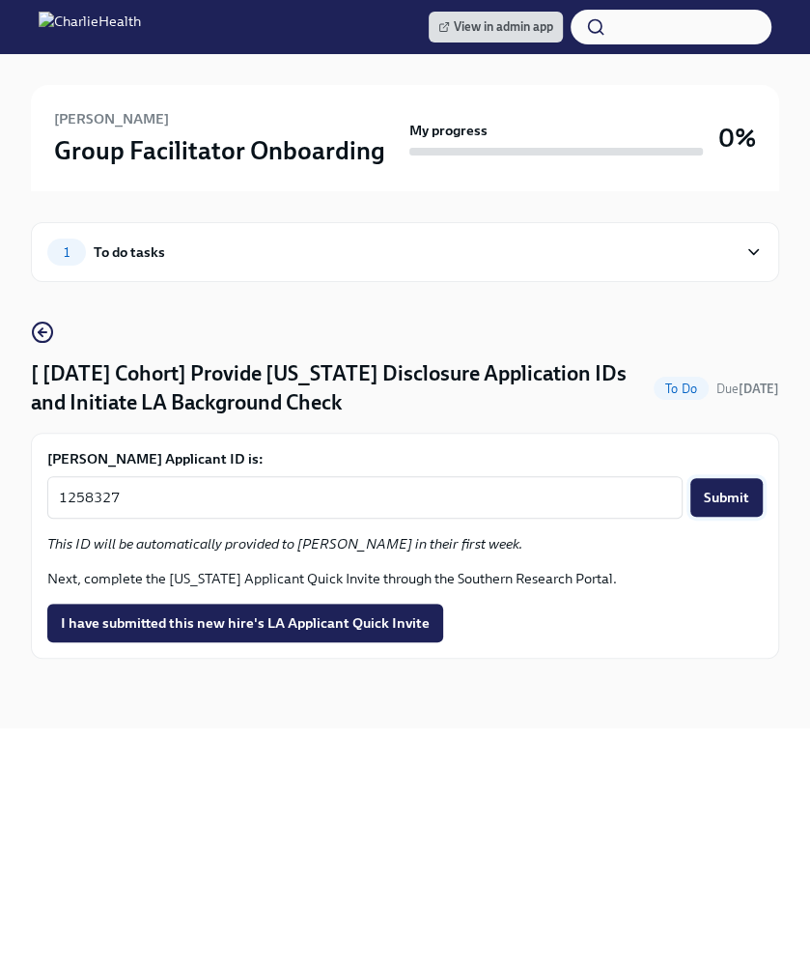
click at [763, 490] on button "Submit" at bounding box center [727, 497] width 72 height 39
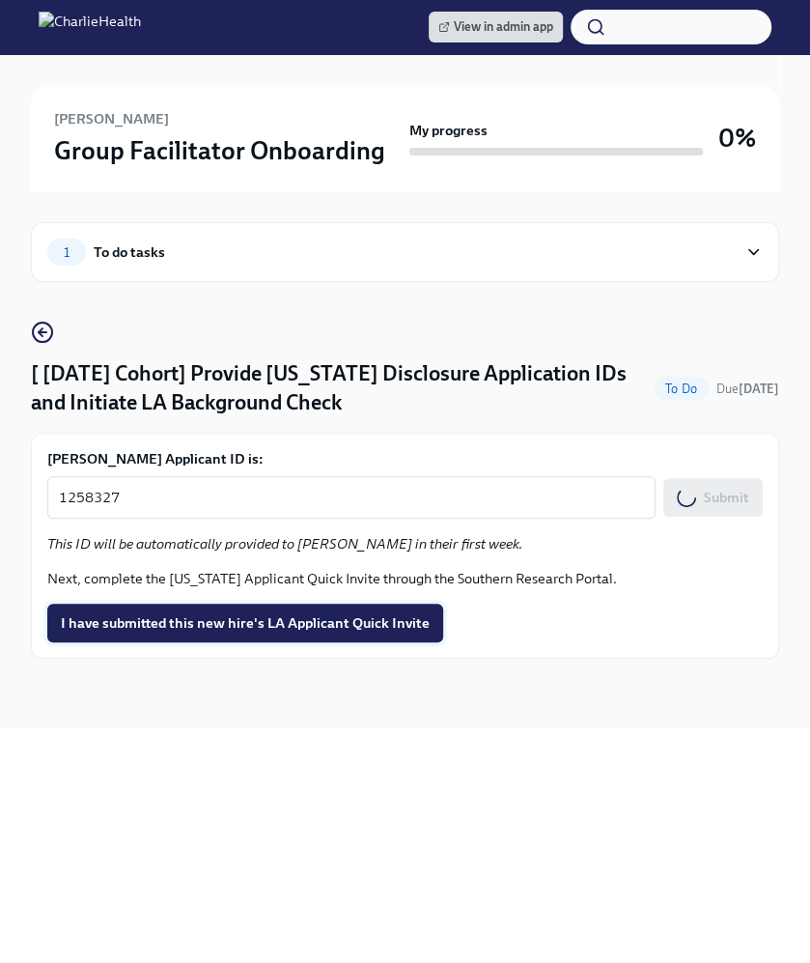
click at [331, 629] on span "I have submitted this new hire's LA Applicant Quick Invite" at bounding box center [245, 622] width 369 height 19
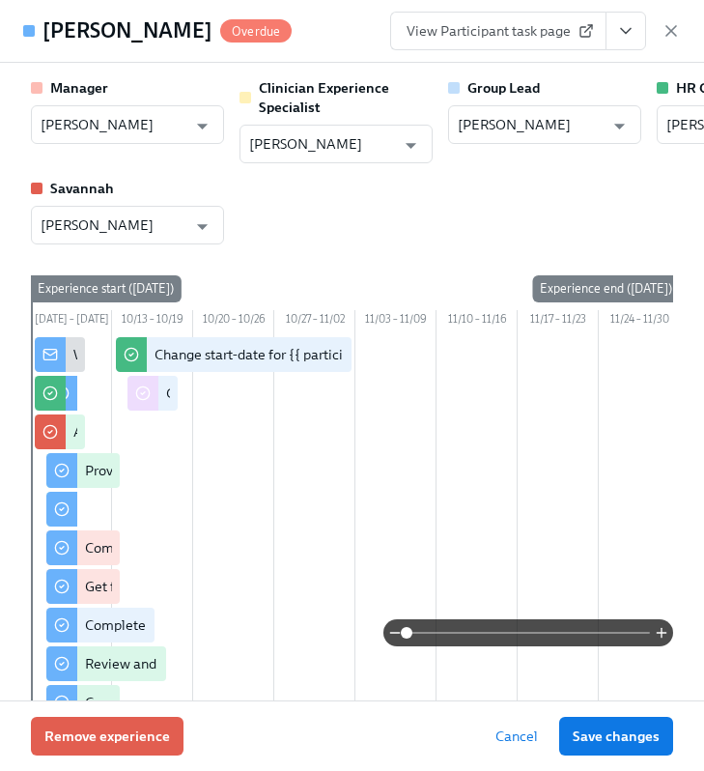
scroll to position [1483, 0]
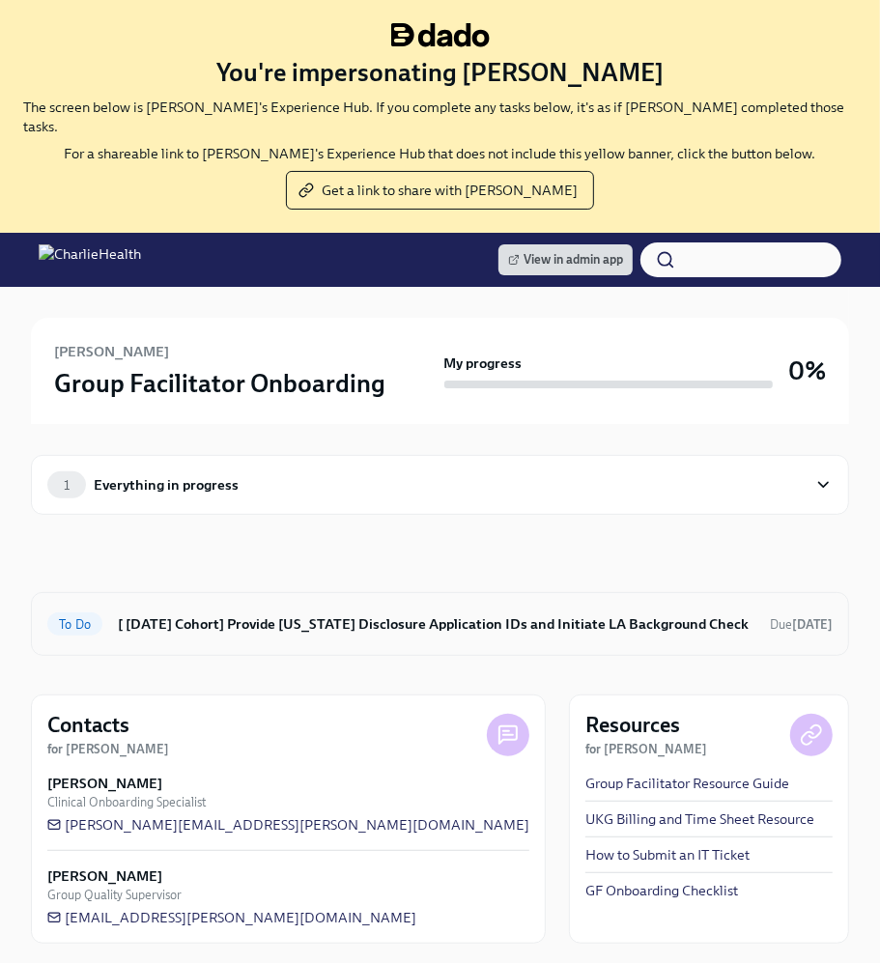
click at [344, 613] on h6 "[ [DATE] Cohort] Provide [US_STATE] Disclosure Application IDs and Initiate LA …" at bounding box center [436, 623] width 637 height 21
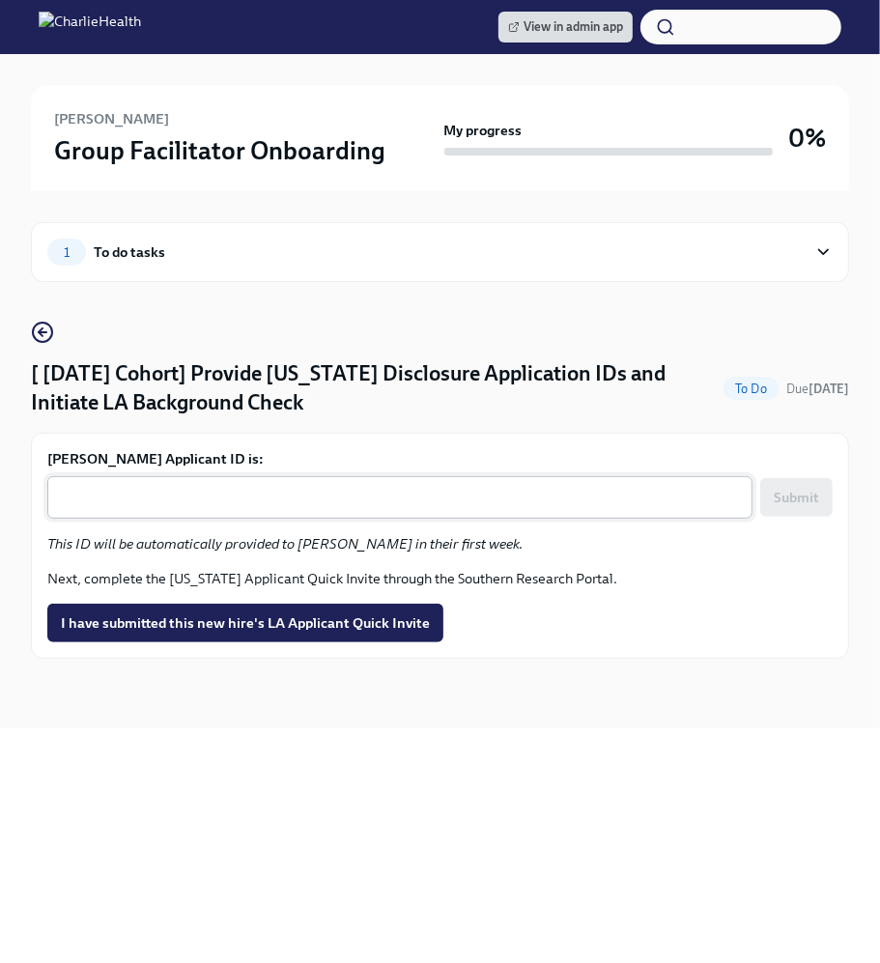
click at [308, 496] on textarea "[PERSON_NAME] Applicant ID is:" at bounding box center [400, 497] width 682 height 23
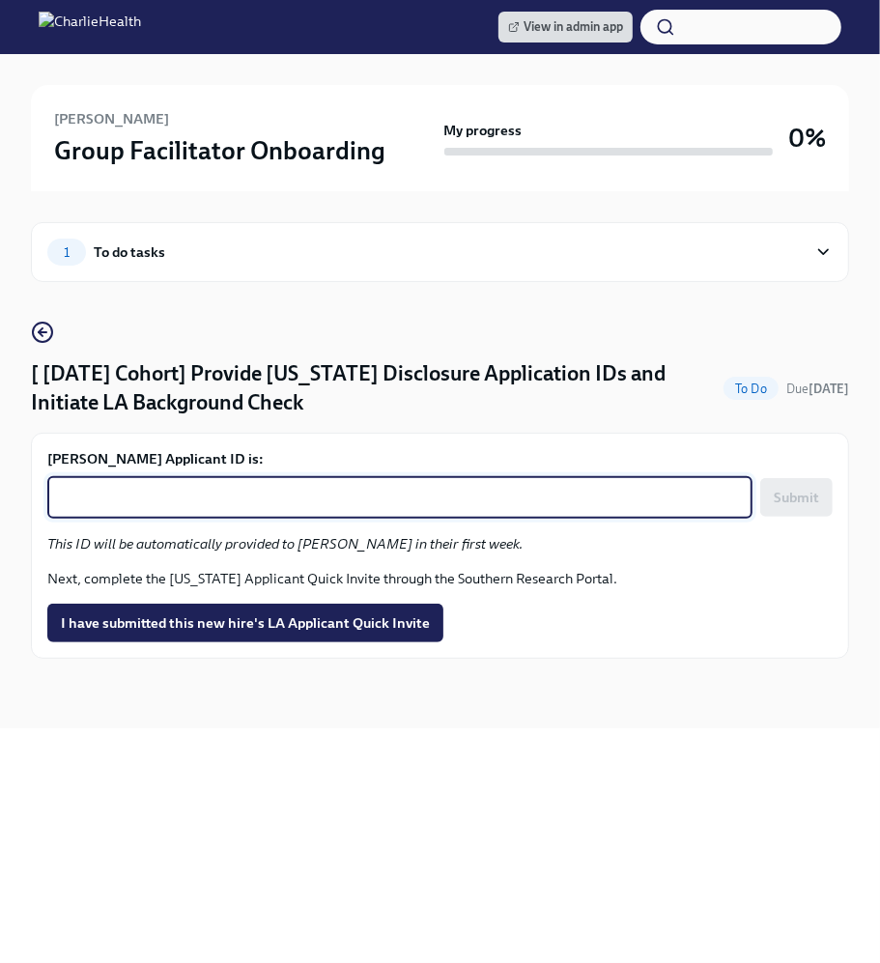
paste textarea "1258345"
type textarea "1258345"
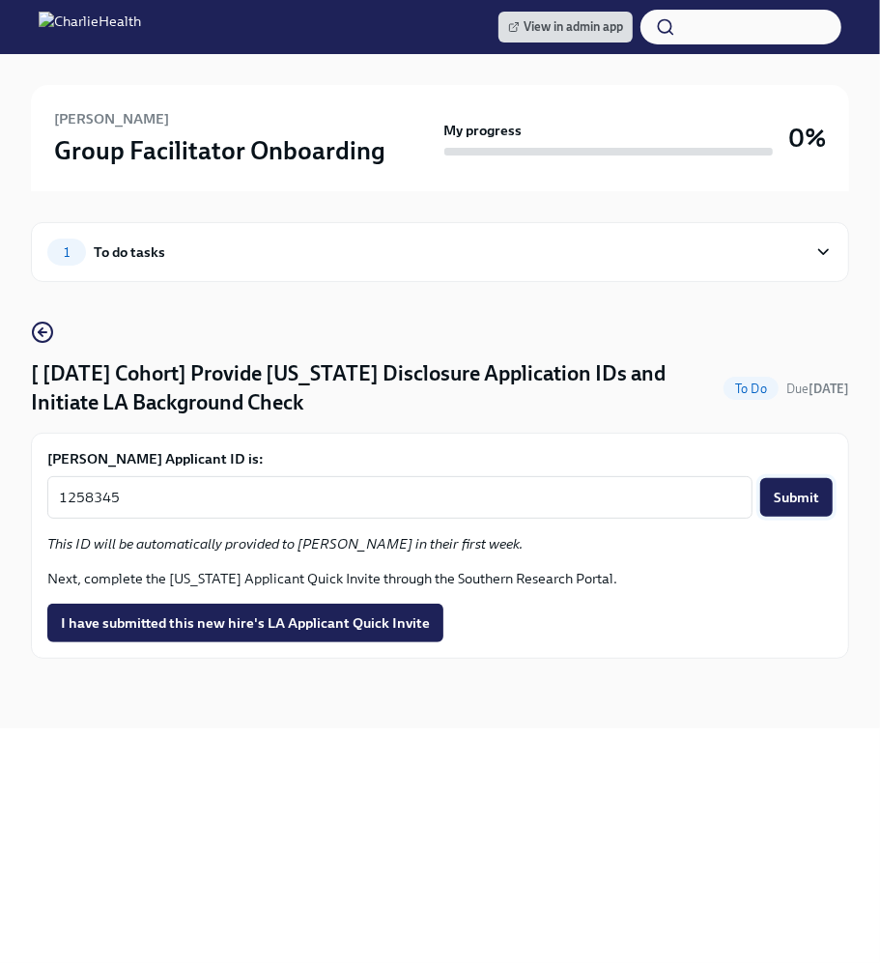
click at [790, 484] on button "Submit" at bounding box center [796, 497] width 72 height 39
click at [297, 617] on span "I have submitted this new hire's LA Applicant Quick Invite" at bounding box center [245, 622] width 369 height 19
